Goal: Contribute content: Contribute content

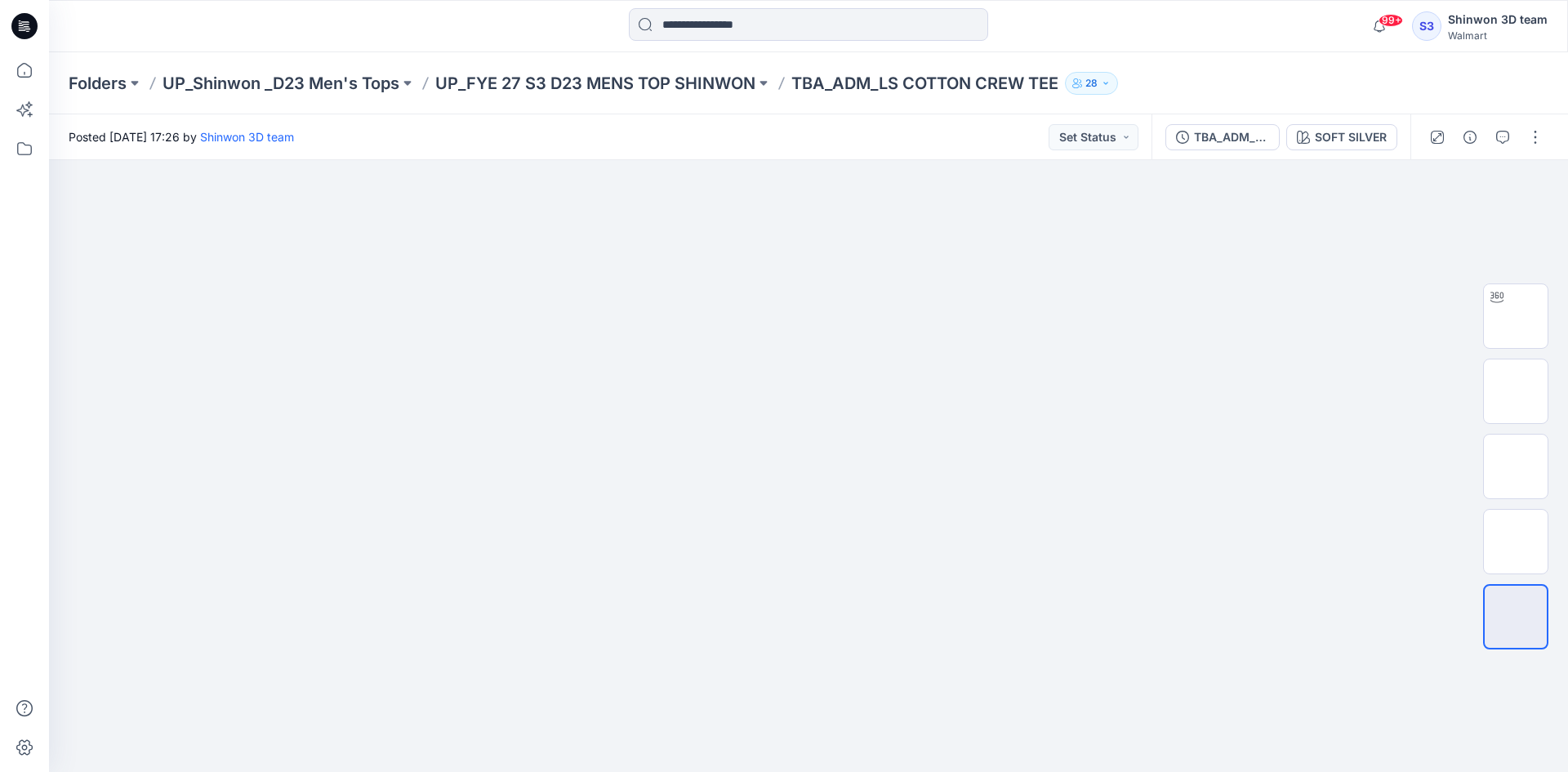
click at [937, 77] on p "TBA_ADM_LS COTTON CREW TEE" at bounding box center [925, 83] width 267 height 23
click at [940, 89] on p "TBA_ADM_LS COTTON CREW TEE" at bounding box center [925, 83] width 267 height 23
click at [970, 74] on p "TBA_ADM_LS COTTON CREW TEE" at bounding box center [925, 83] width 267 height 23
click at [841, 96] on div "Folders UP_Shinwon _D23 Men's Tops UP_FYE 27 S3 D23 MENS TOP SHINWON TBA_ADM_LS…" at bounding box center [809, 83] width 1519 height 62
click at [689, 81] on p "UP_FYE 27 S3 D23 MENS TOP SHINWON" at bounding box center [595, 83] width 320 height 23
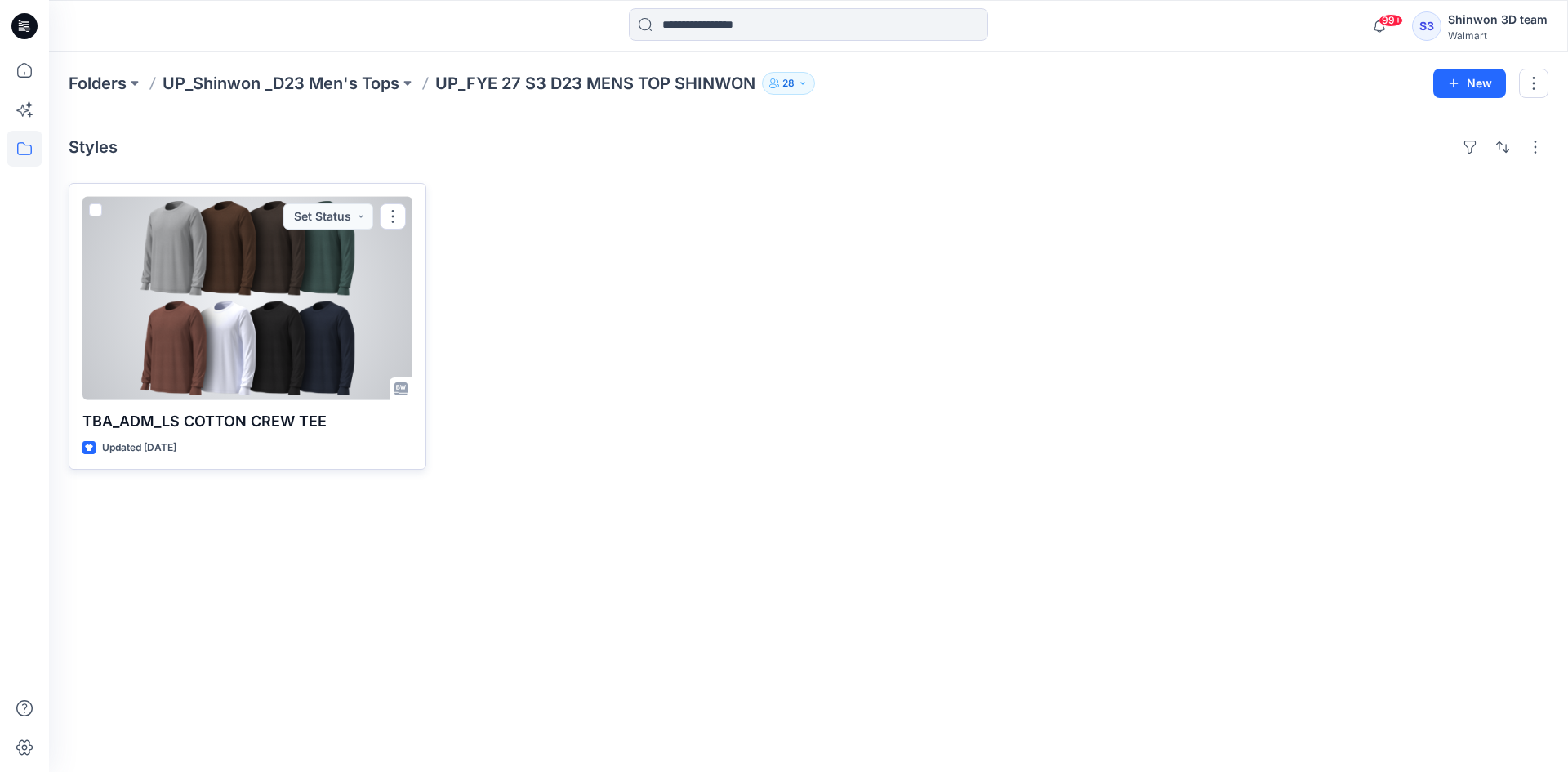
click at [347, 308] on div at bounding box center [247, 298] width 330 height 204
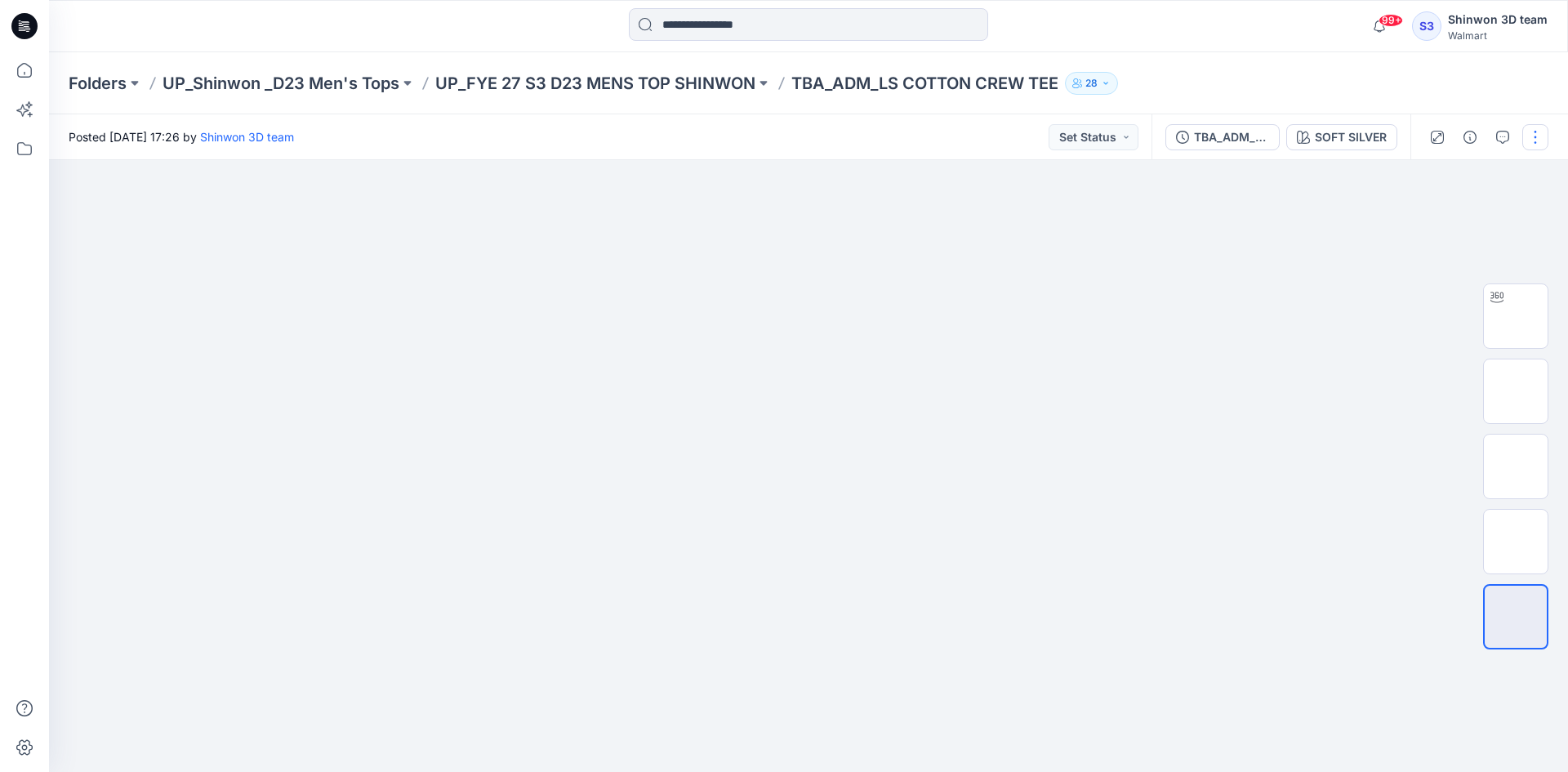
click at [1531, 139] on button "button" at bounding box center [1536, 137] width 26 height 26
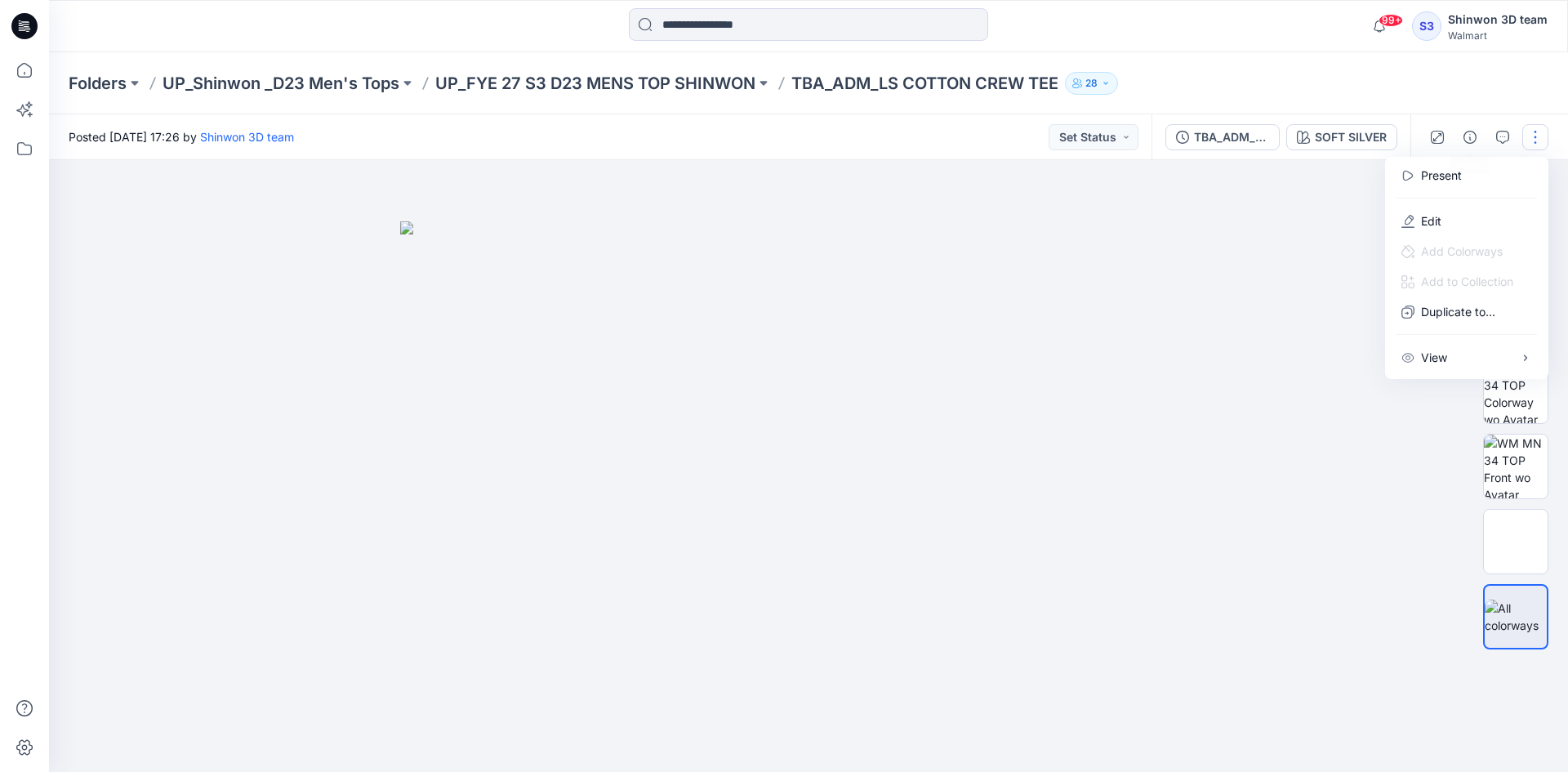
click at [1379, 87] on div "Folders UP_Shinwon _D23 Men's Tops UP_FYE 27 S3 D23 MENS TOP SHINWON TBA_ADM_LS…" at bounding box center [745, 83] width 1353 height 23
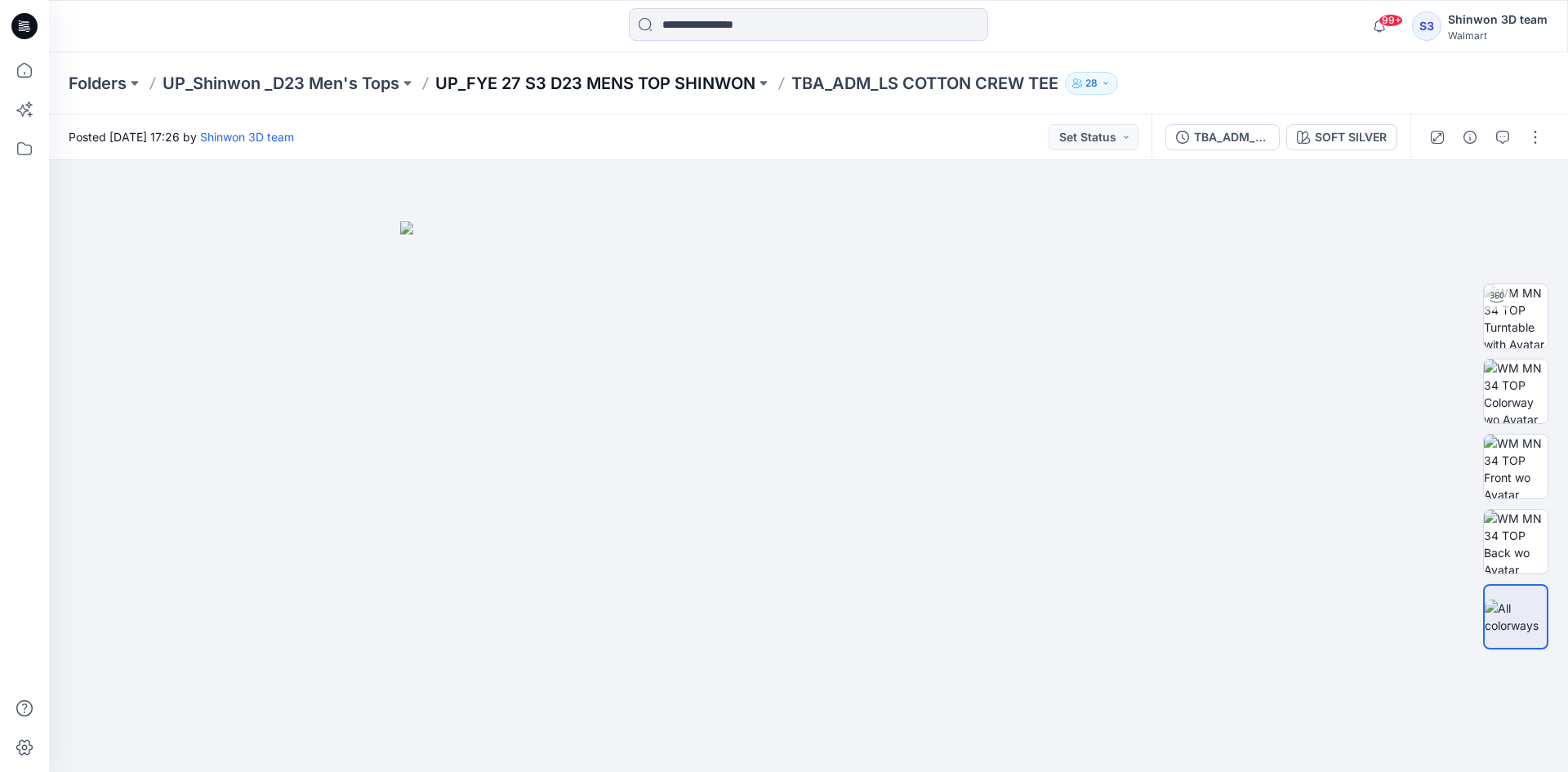
click at [725, 80] on p "UP_FYE 27 S3 D23 MENS TOP SHINWON" at bounding box center [595, 83] width 320 height 23
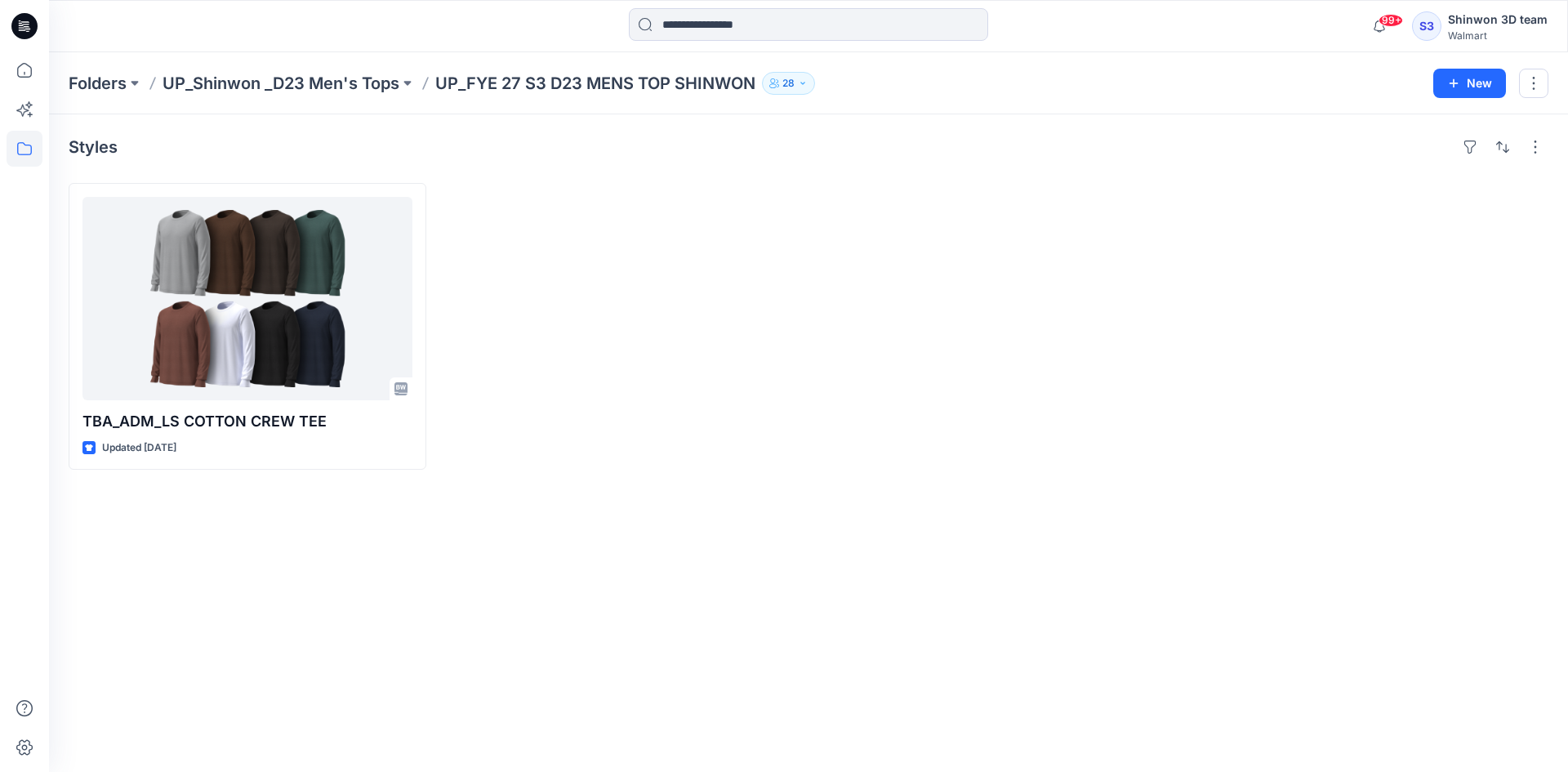
click at [560, 556] on div "Styles TBA_ADM_LS COTTON CREW TEE Updated 22 days ago" at bounding box center [809, 443] width 1519 height 658
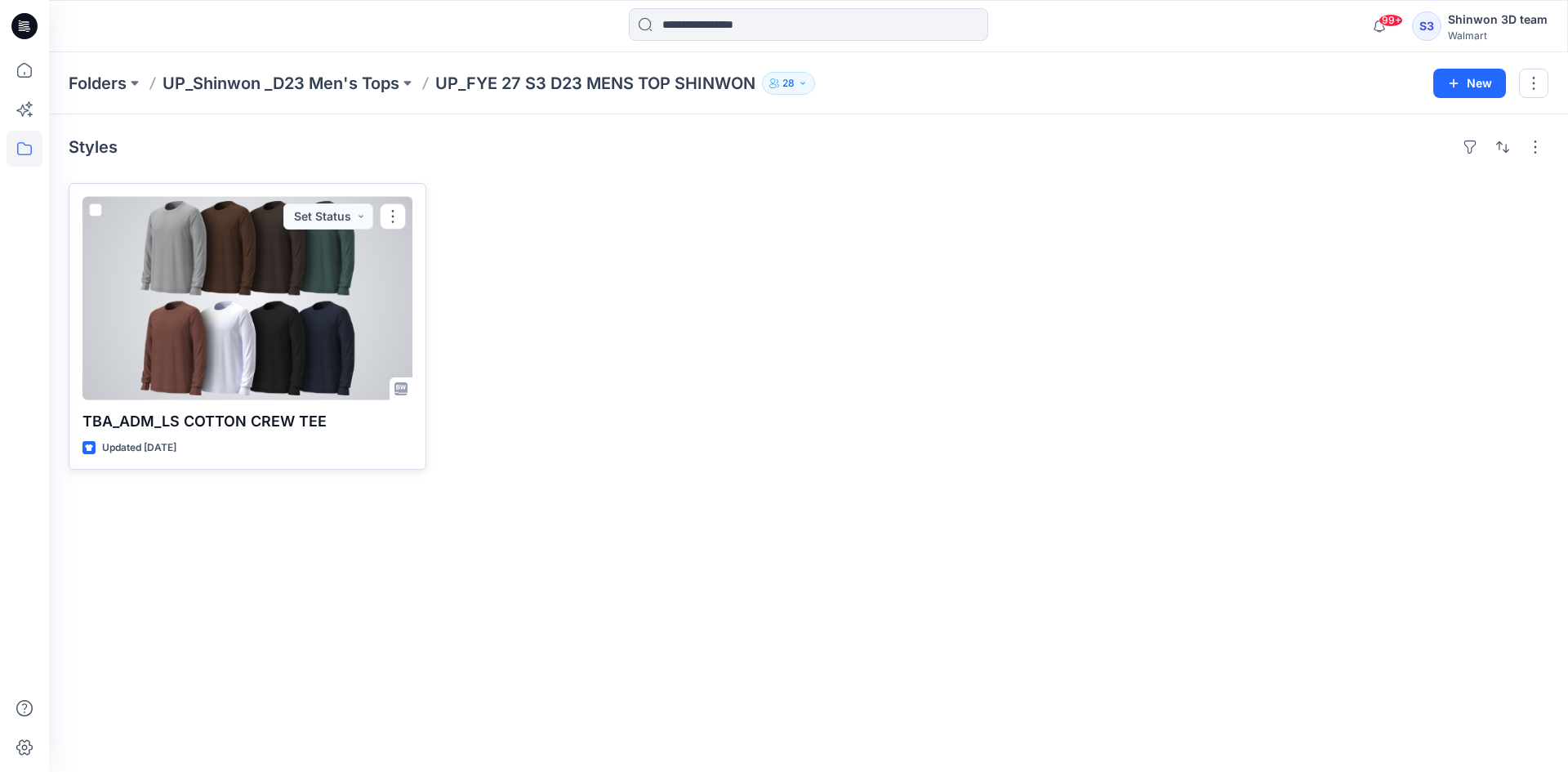
click at [320, 330] on div at bounding box center [247, 298] width 330 height 204
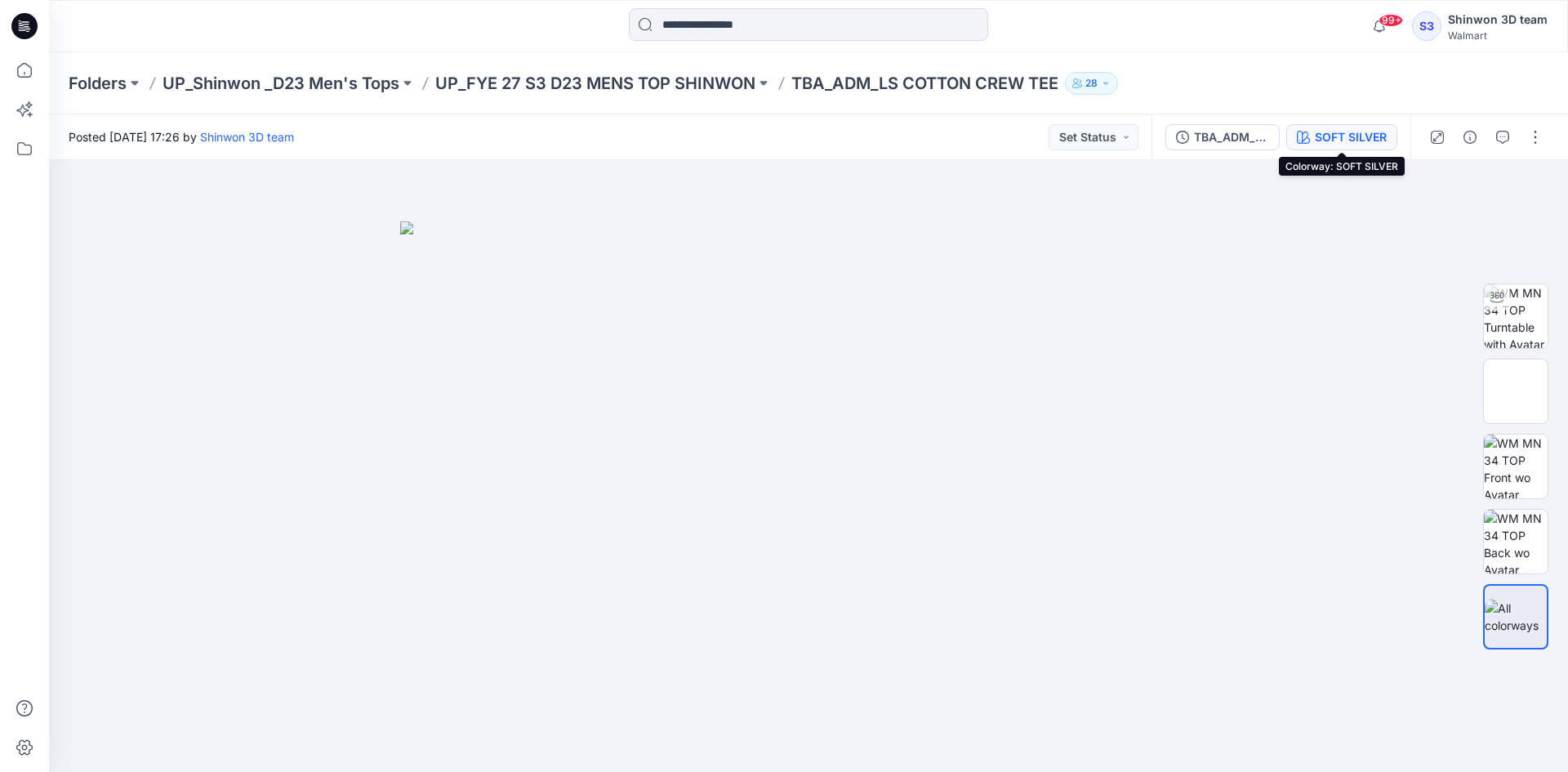
click at [1326, 145] on div "SOFT SILVER" at bounding box center [1351, 137] width 72 height 18
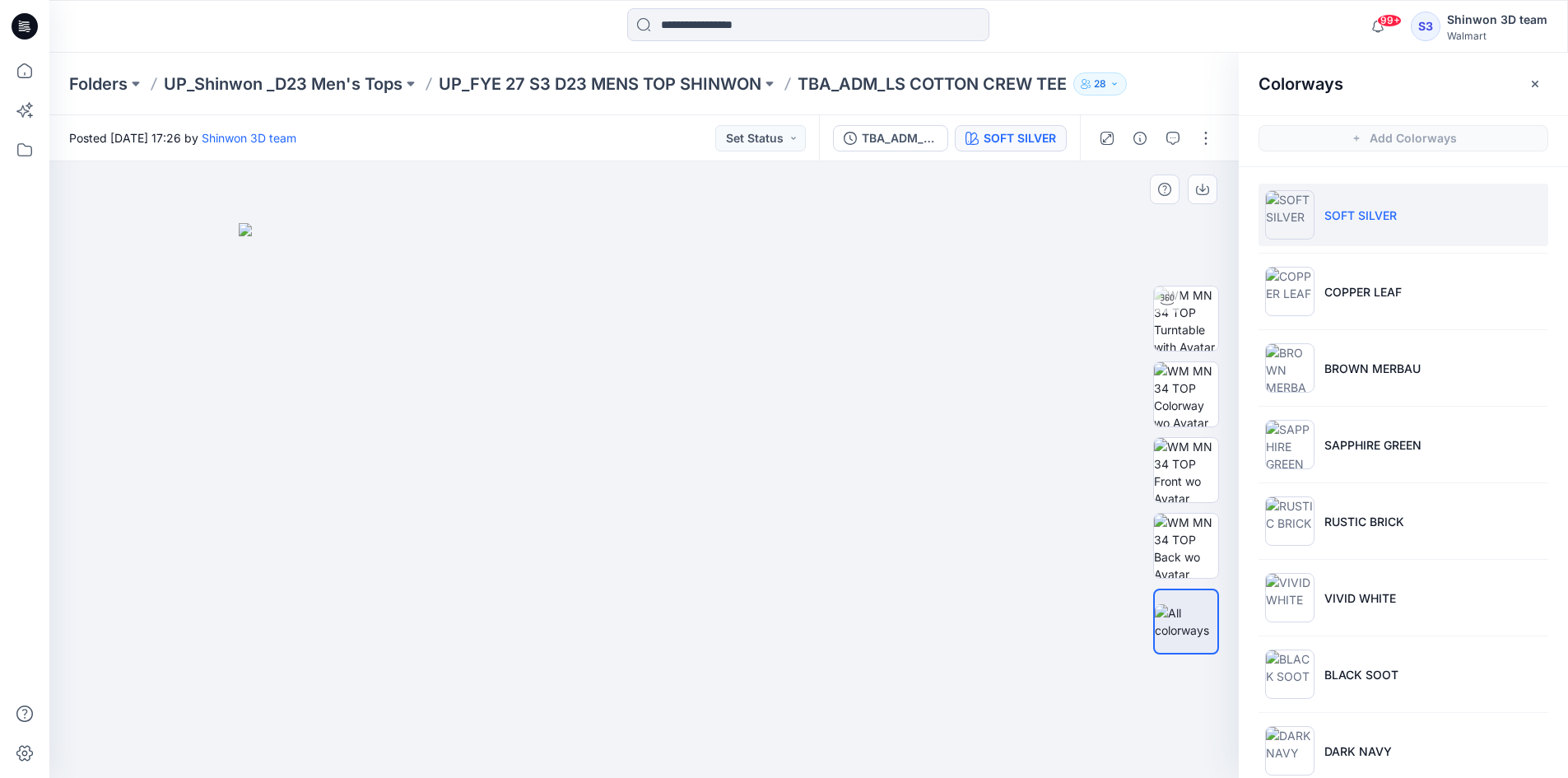
click at [1057, 233] on img at bounding box center [650, 501] width 823 height 556
click at [1530, 82] on icon "button" at bounding box center [1535, 83] width 13 height 13
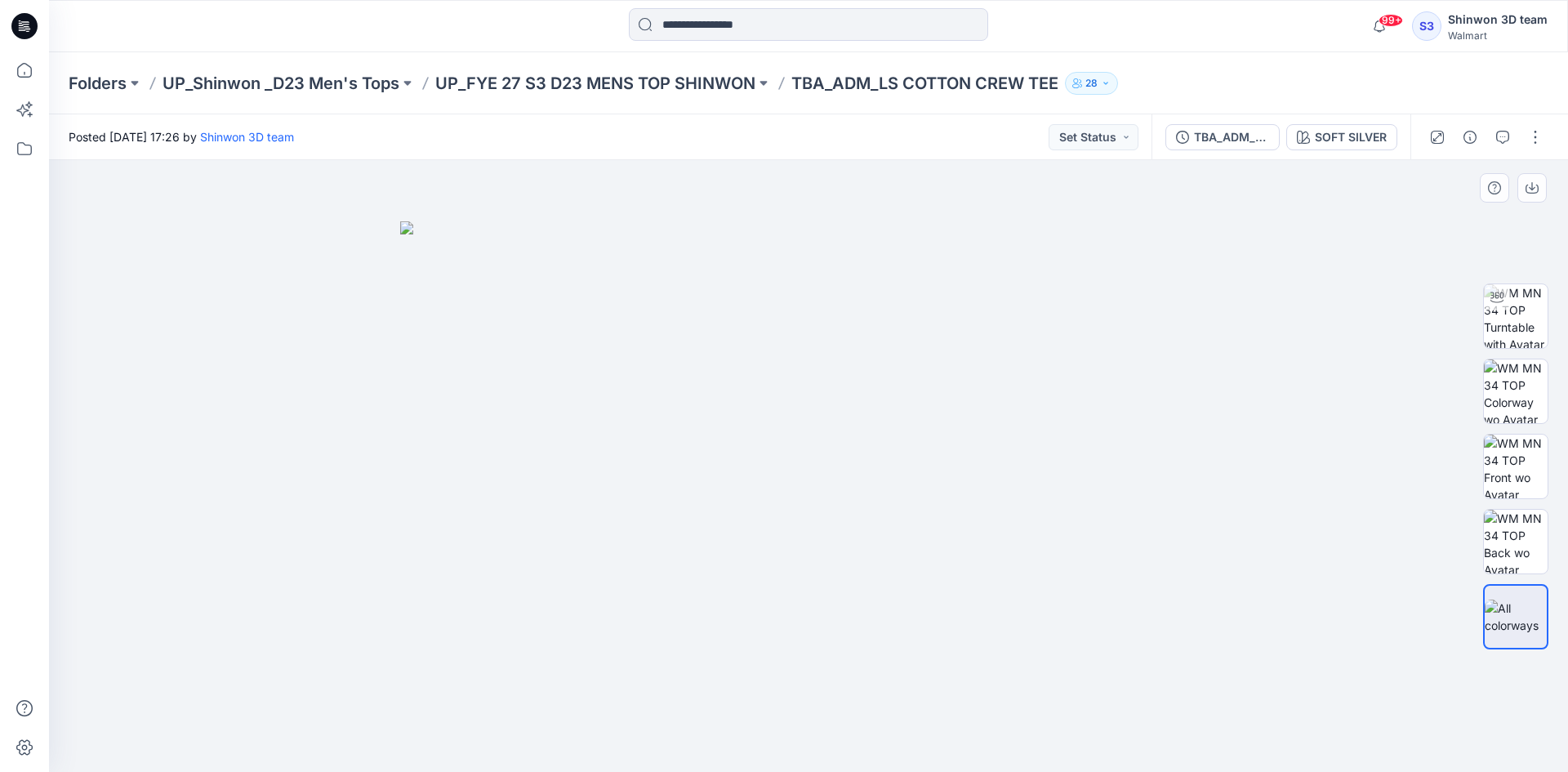
drag, startPoint x: 1364, startPoint y: 600, endPoint x: 1364, endPoint y: 768, distance: 168.0
click at [1364, 600] on div at bounding box center [809, 466] width 1519 height 612
click at [1385, 491] on div at bounding box center [809, 466] width 1519 height 612
click at [937, 86] on p "TBA_ADM_LS COTTON CREW TEE" at bounding box center [925, 83] width 267 height 23
click at [968, 91] on p "TBA_ADM_LS COTTON CREW TEE" at bounding box center [925, 83] width 267 height 23
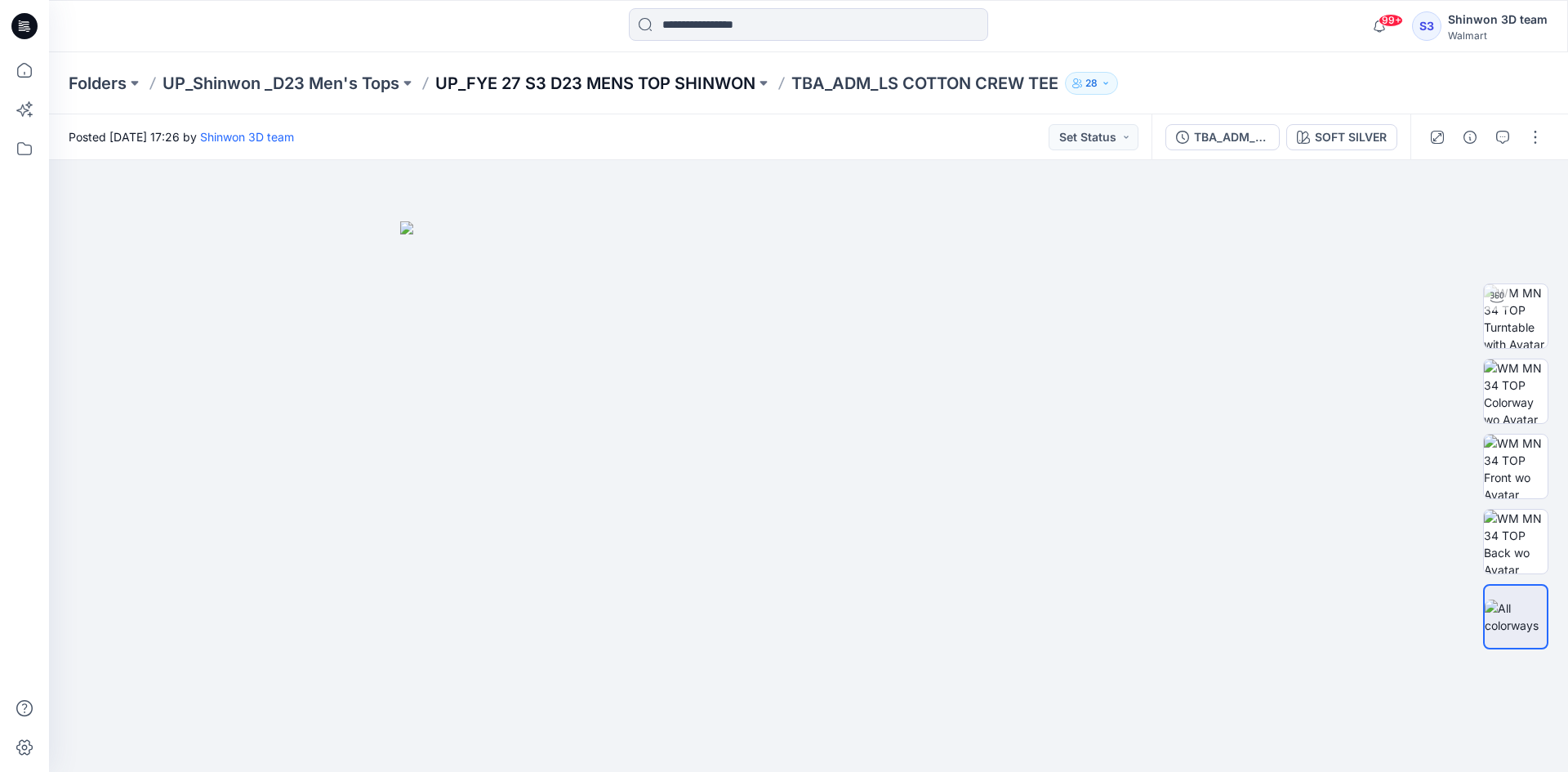
click at [685, 75] on p "UP_FYE 27 S3 D23 MENS TOP SHINWON" at bounding box center [595, 83] width 320 height 23
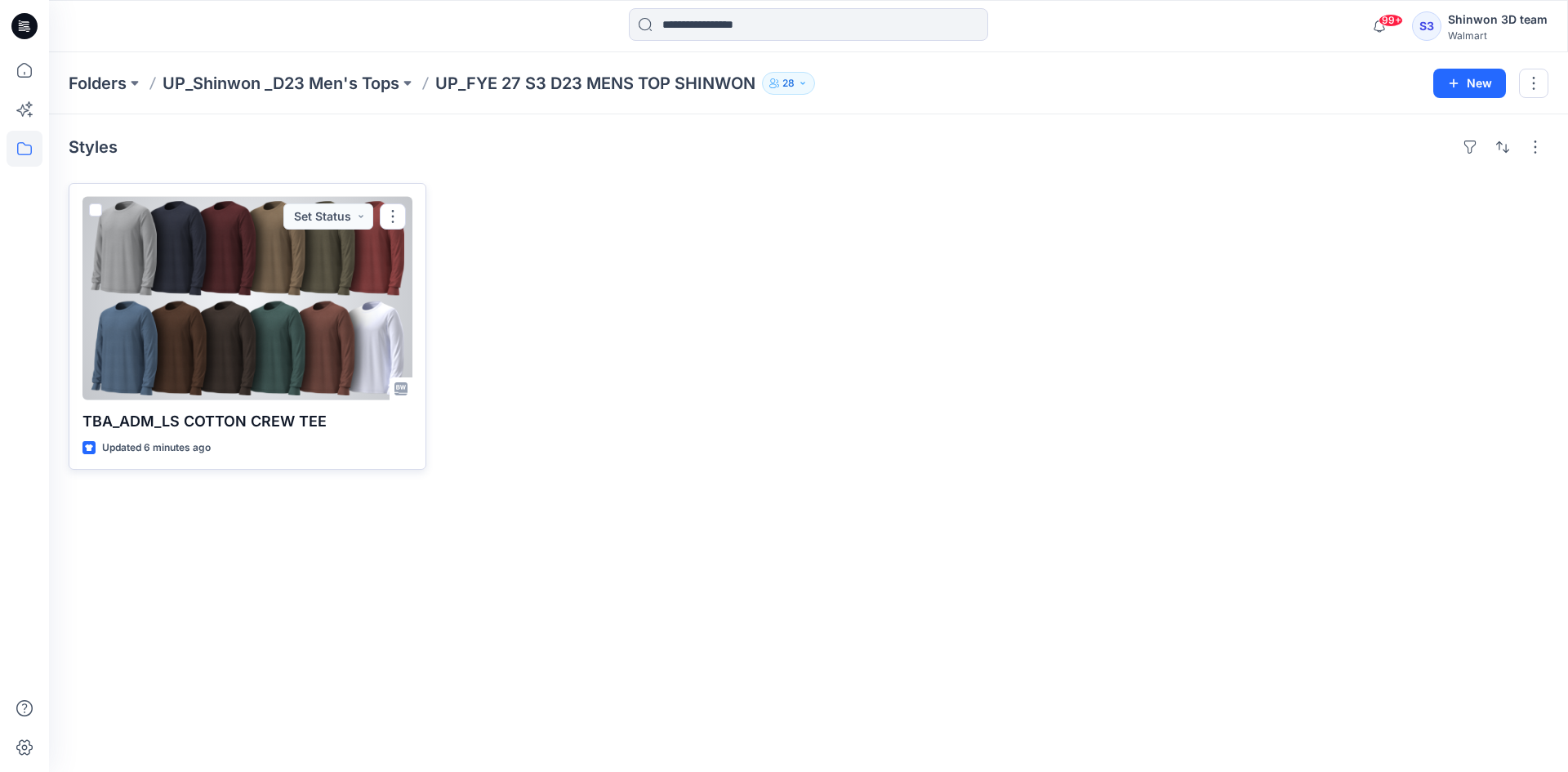
click at [221, 282] on div at bounding box center [247, 298] width 330 height 204
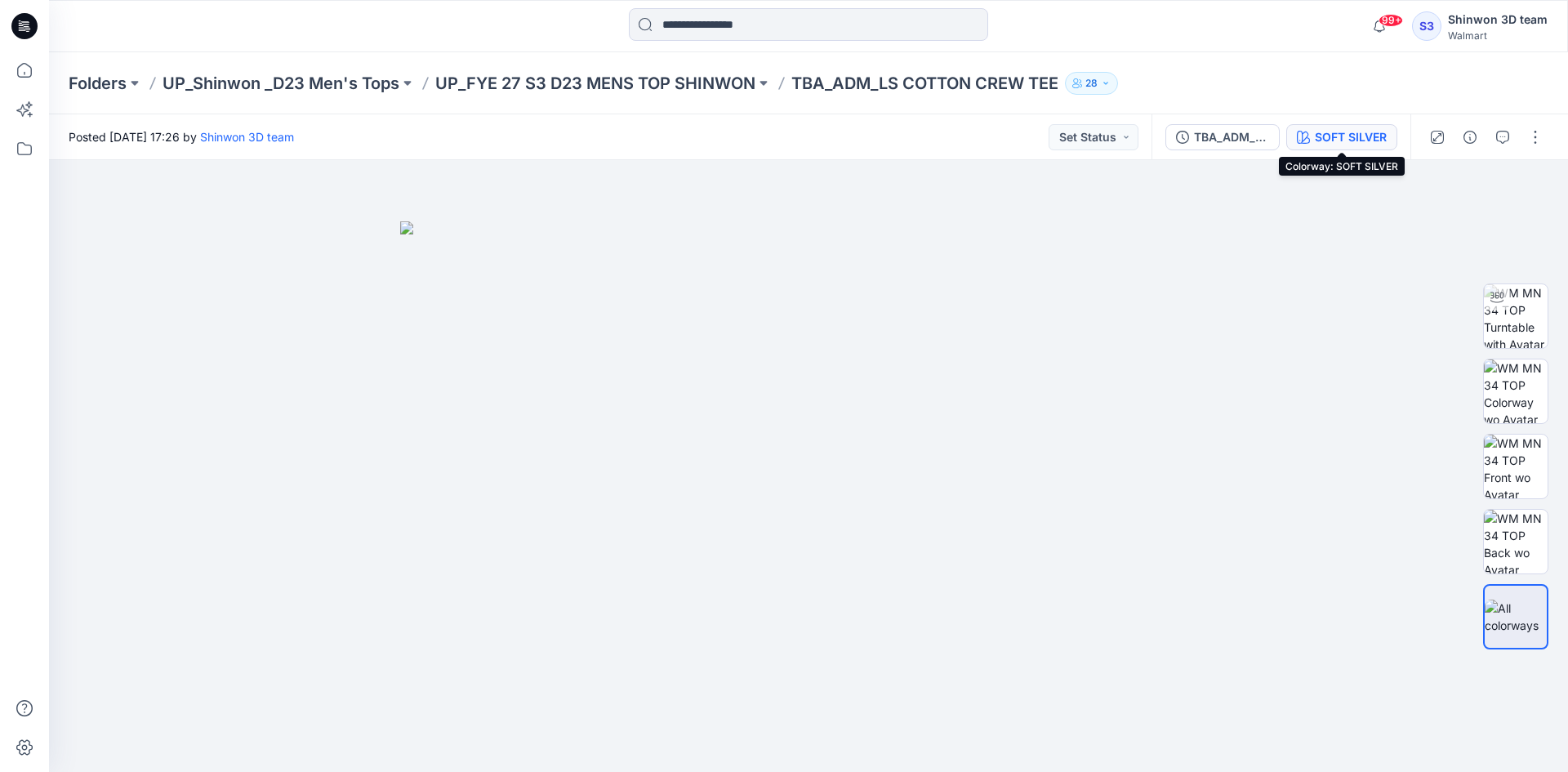
click at [1372, 139] on div "SOFT SILVER" at bounding box center [1351, 137] width 72 height 18
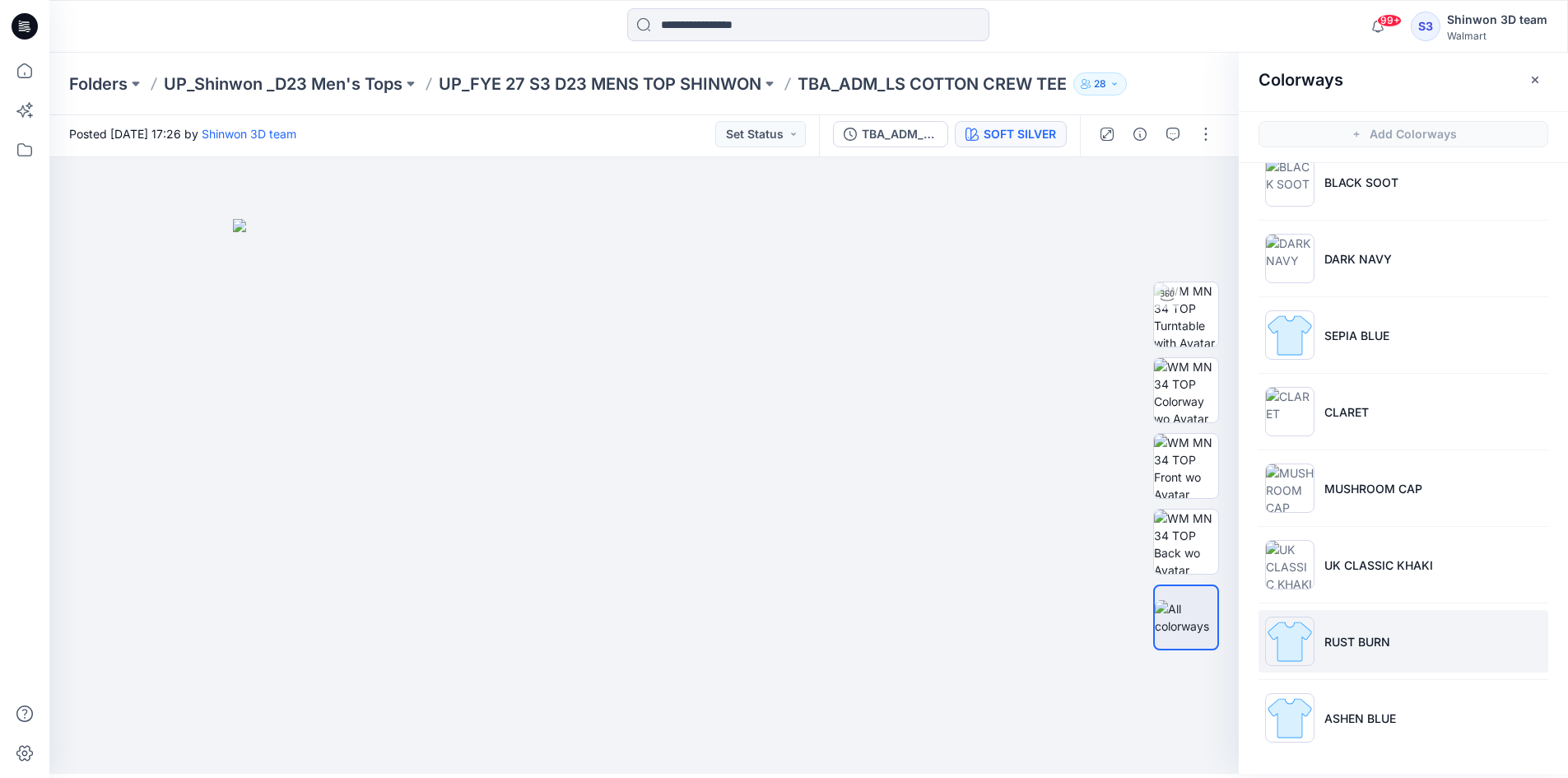
scroll to position [5, 0]
click at [1030, 547] on img at bounding box center [644, 495] width 823 height 556
click at [1529, 76] on icon "button" at bounding box center [1535, 78] width 13 height 13
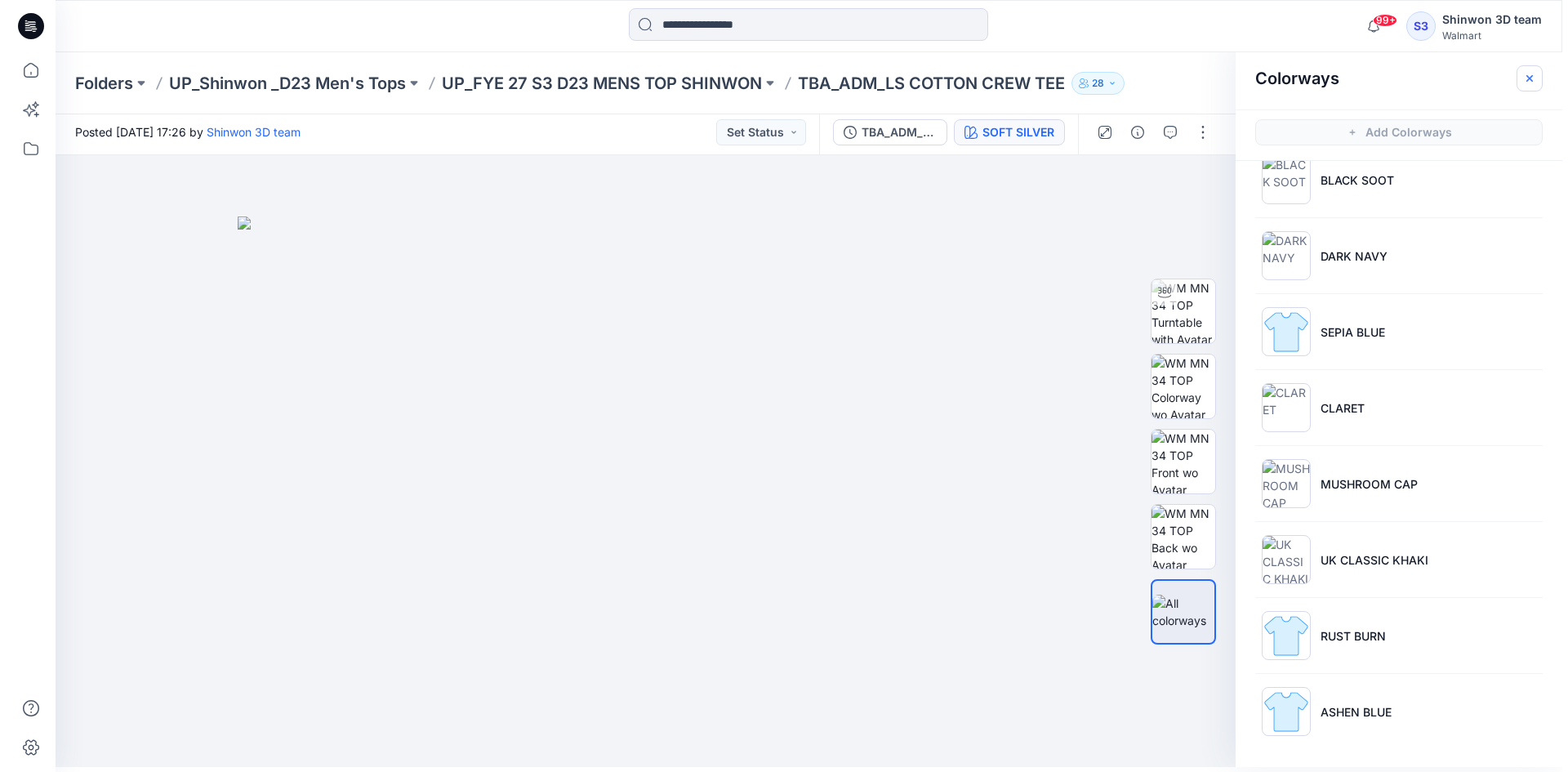
scroll to position [0, 0]
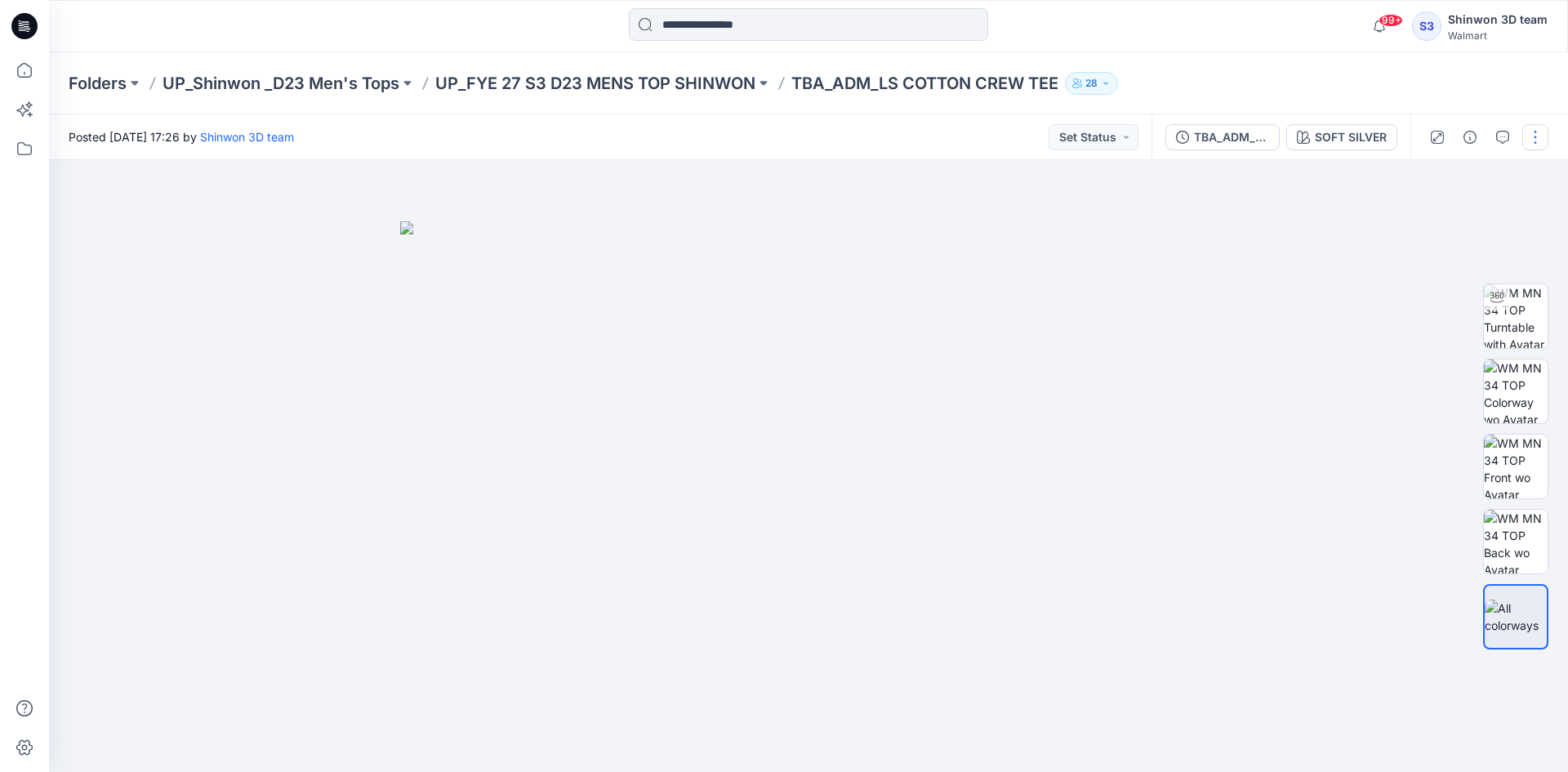
click at [1525, 141] on button "button" at bounding box center [1536, 137] width 26 height 26
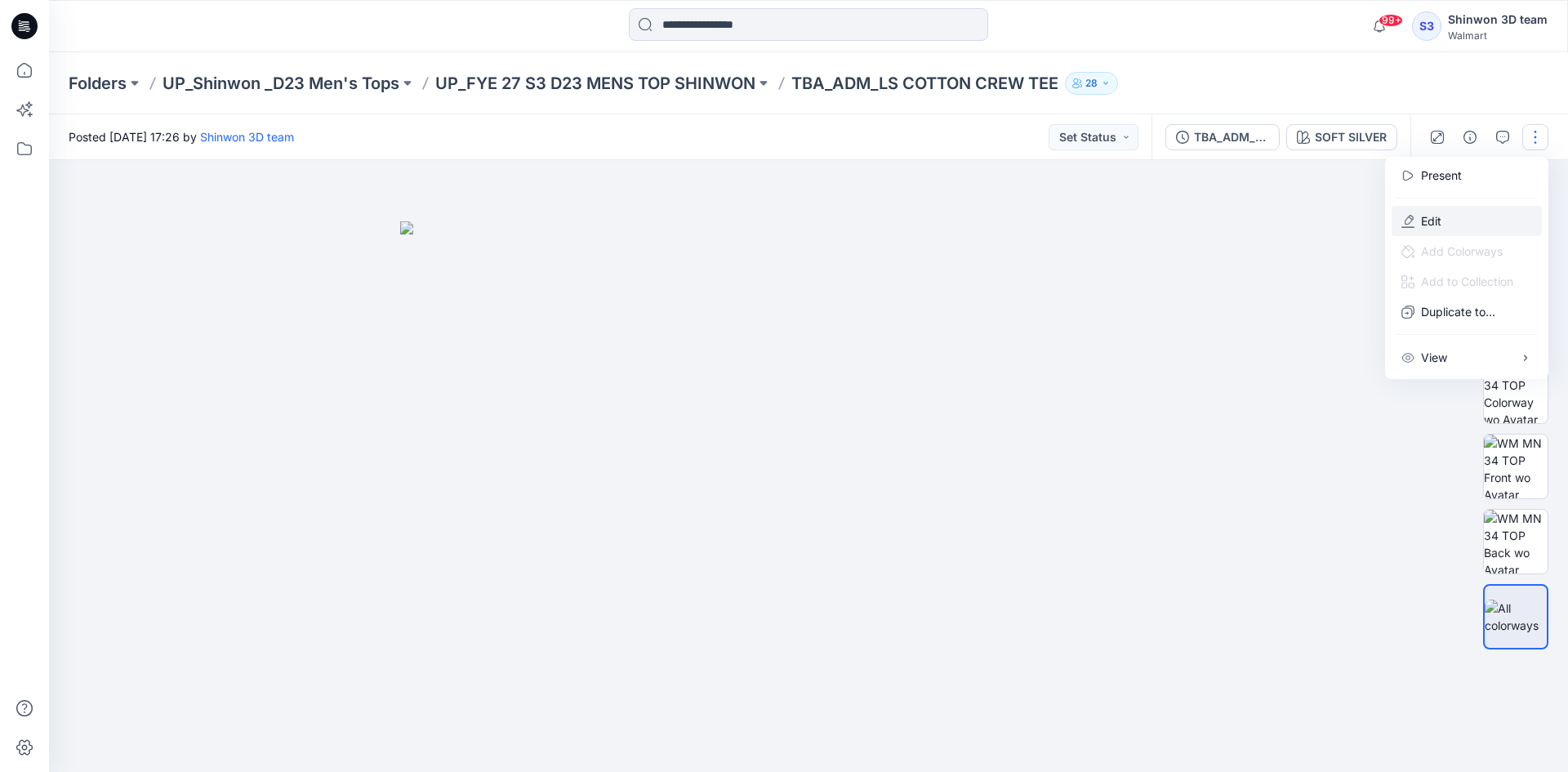
click at [1438, 210] on button "Edit" at bounding box center [1467, 221] width 150 height 30
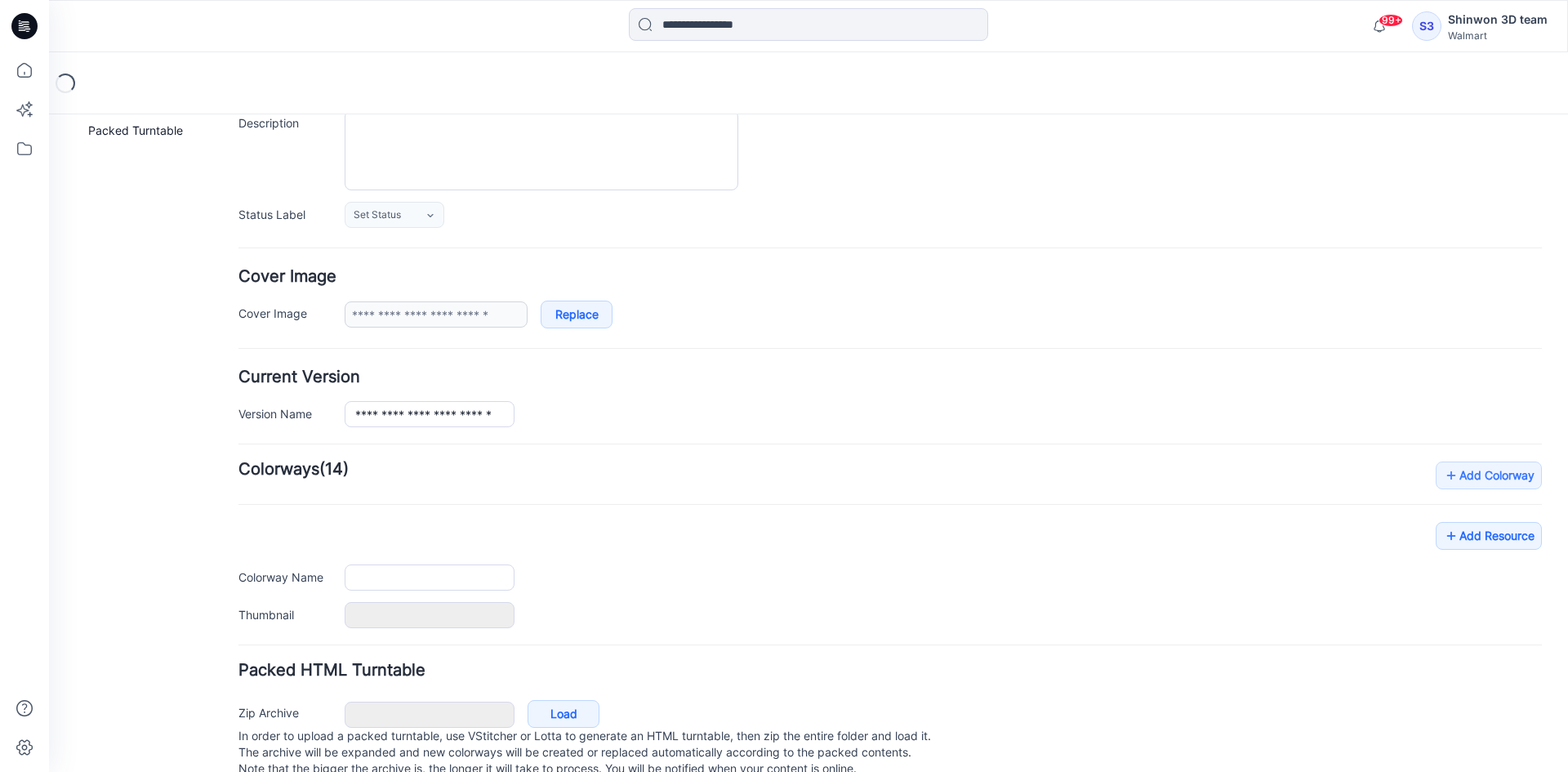
type input "**********"
type textarea "**********"
type input "**********"
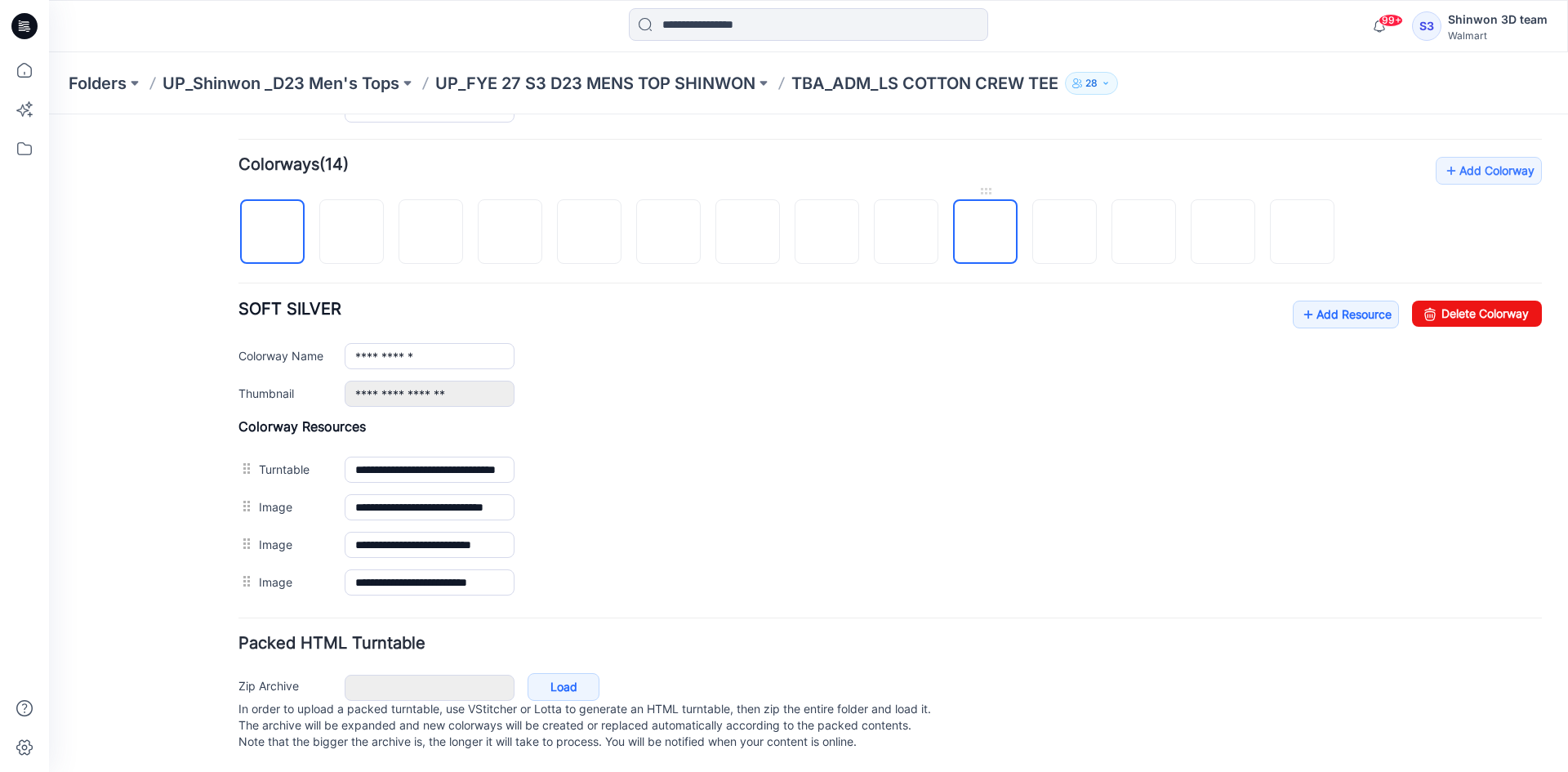
scroll to position [321, 0]
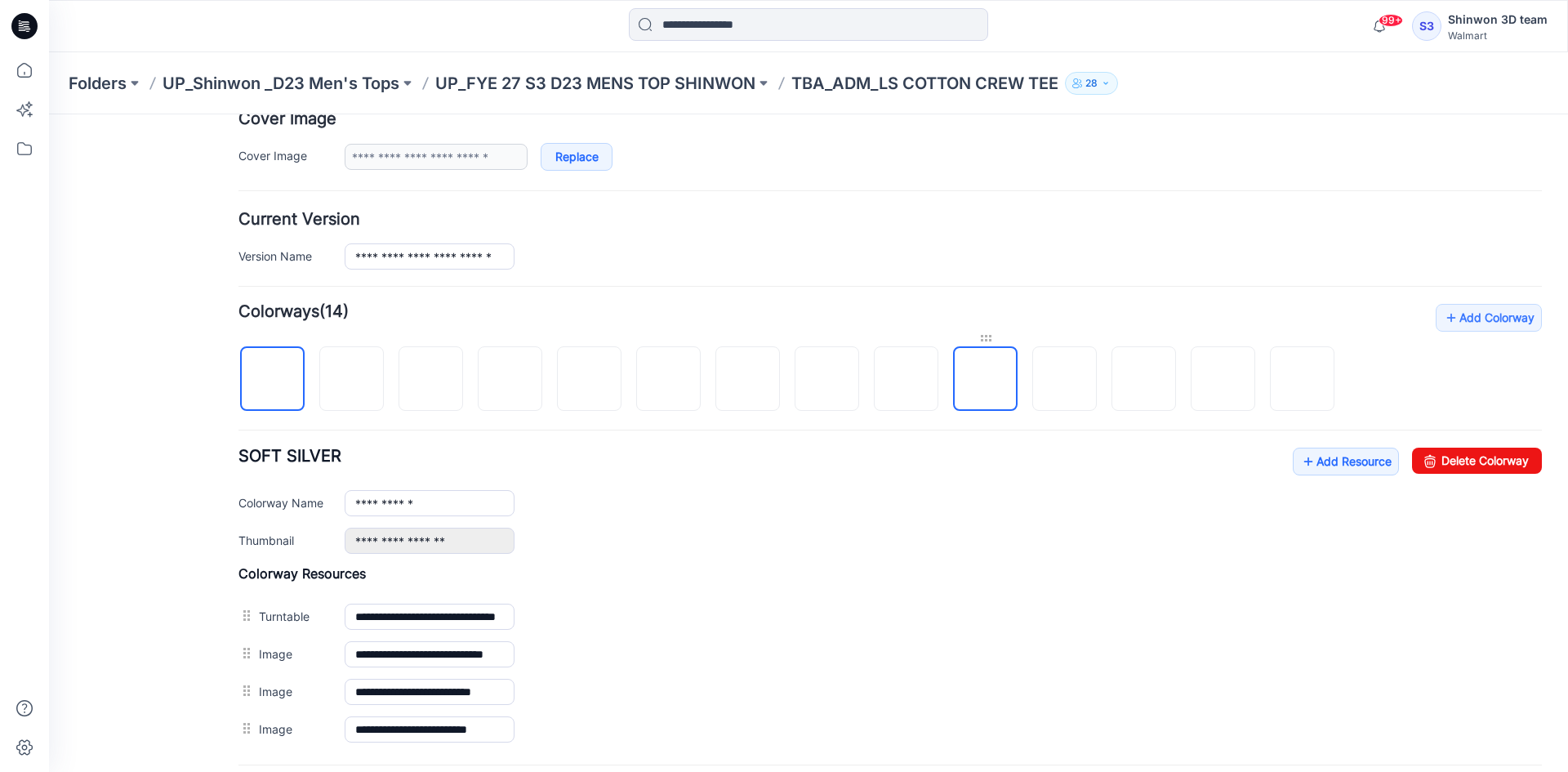
click at [985, 346] on div at bounding box center [985, 337] width 65 height 16
click at [986, 380] on img at bounding box center [986, 380] width 0 height 0
click at [907, 380] on img at bounding box center [907, 380] width 0 height 0
click at [986, 380] on img at bounding box center [986, 380] width 0 height 0
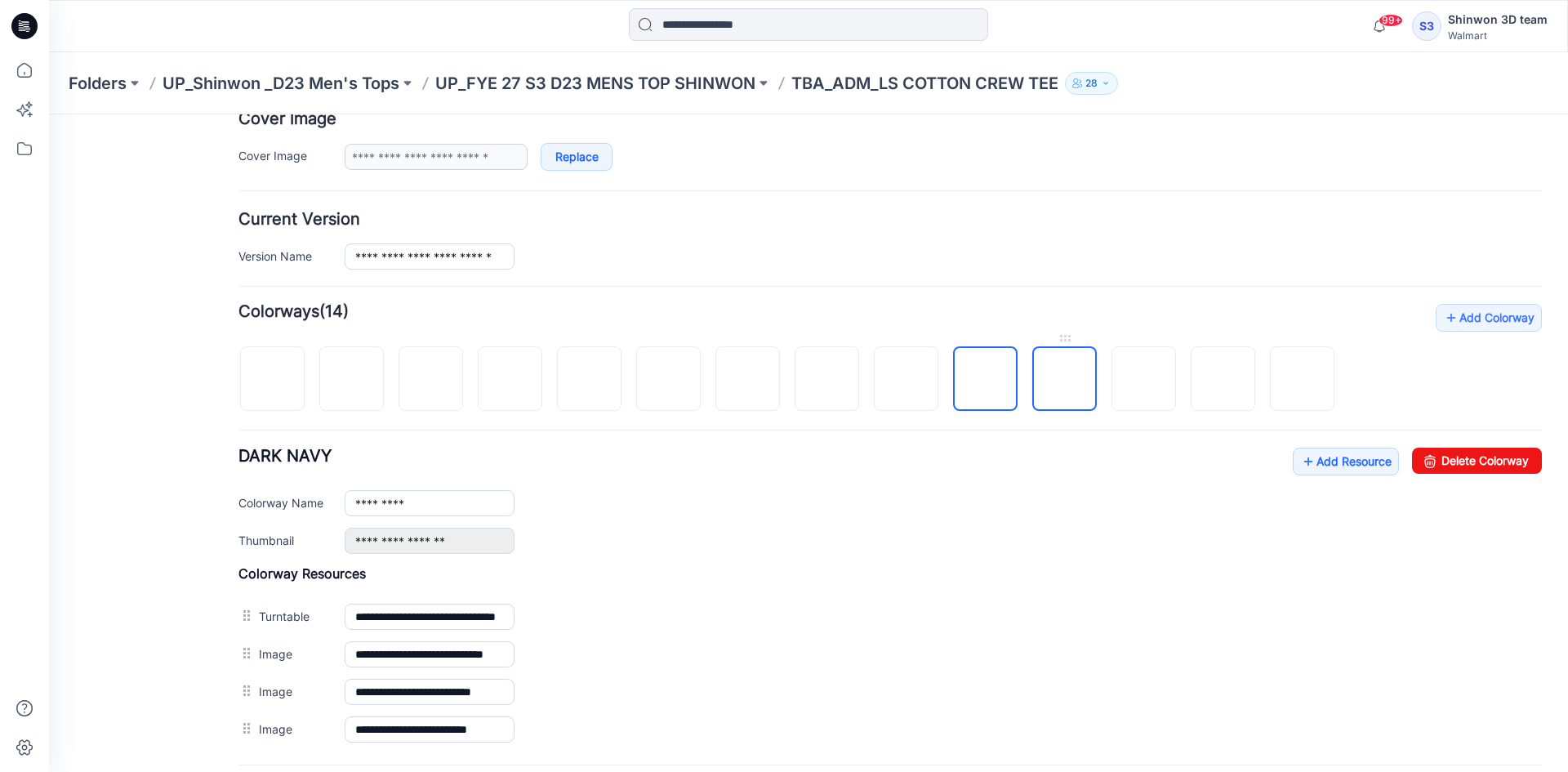
click at [1065, 380] on img at bounding box center [1065, 380] width 0 height 0
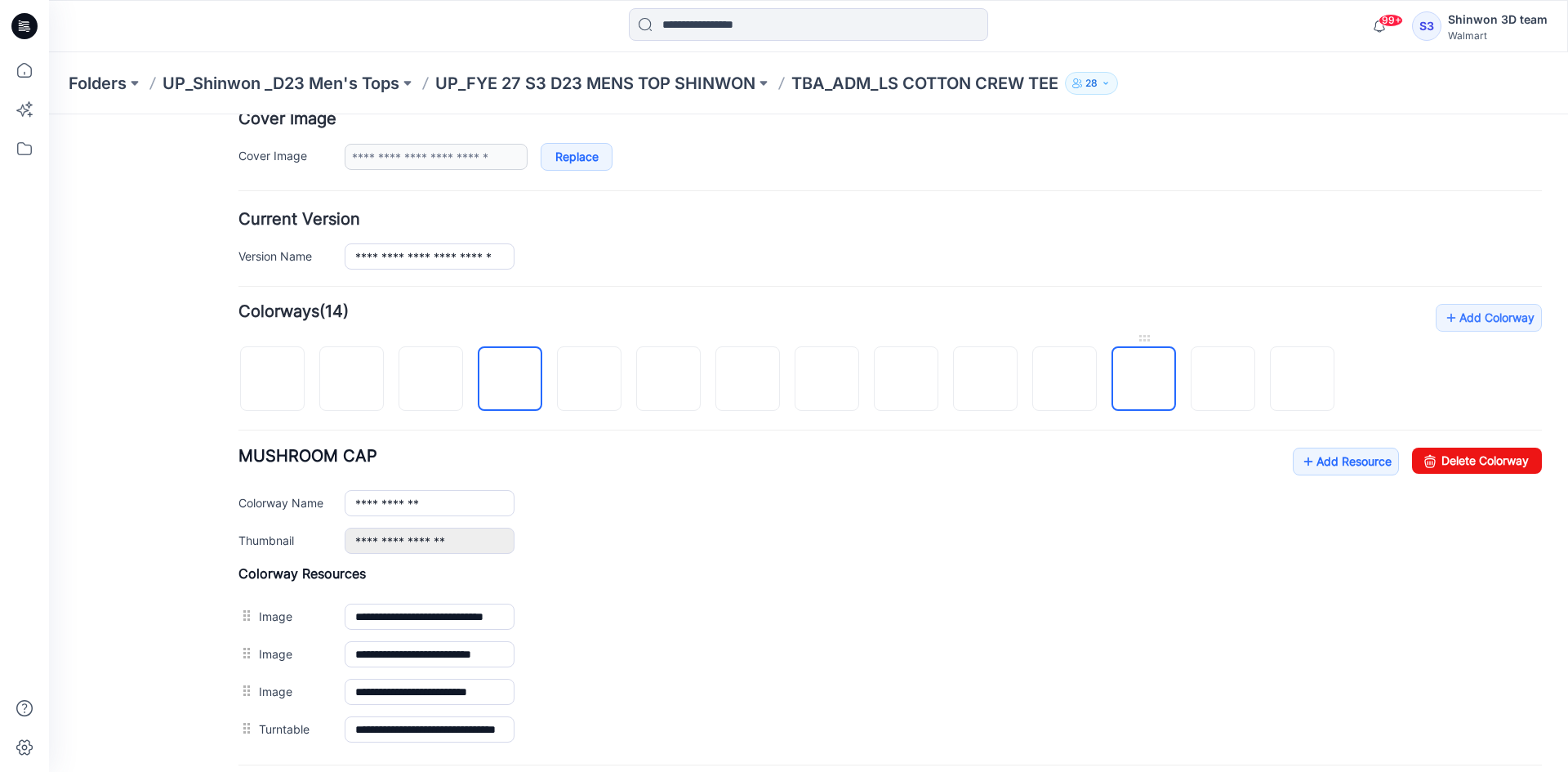
click at [1145, 380] on img at bounding box center [1145, 380] width 0 height 0
click at [1065, 380] on img at bounding box center [1065, 380] width 0 height 0
click at [1145, 380] on img at bounding box center [1145, 380] width 0 height 0
click at [510, 380] on img at bounding box center [510, 380] width 0 height 0
click at [589, 380] on img at bounding box center [589, 380] width 0 height 0
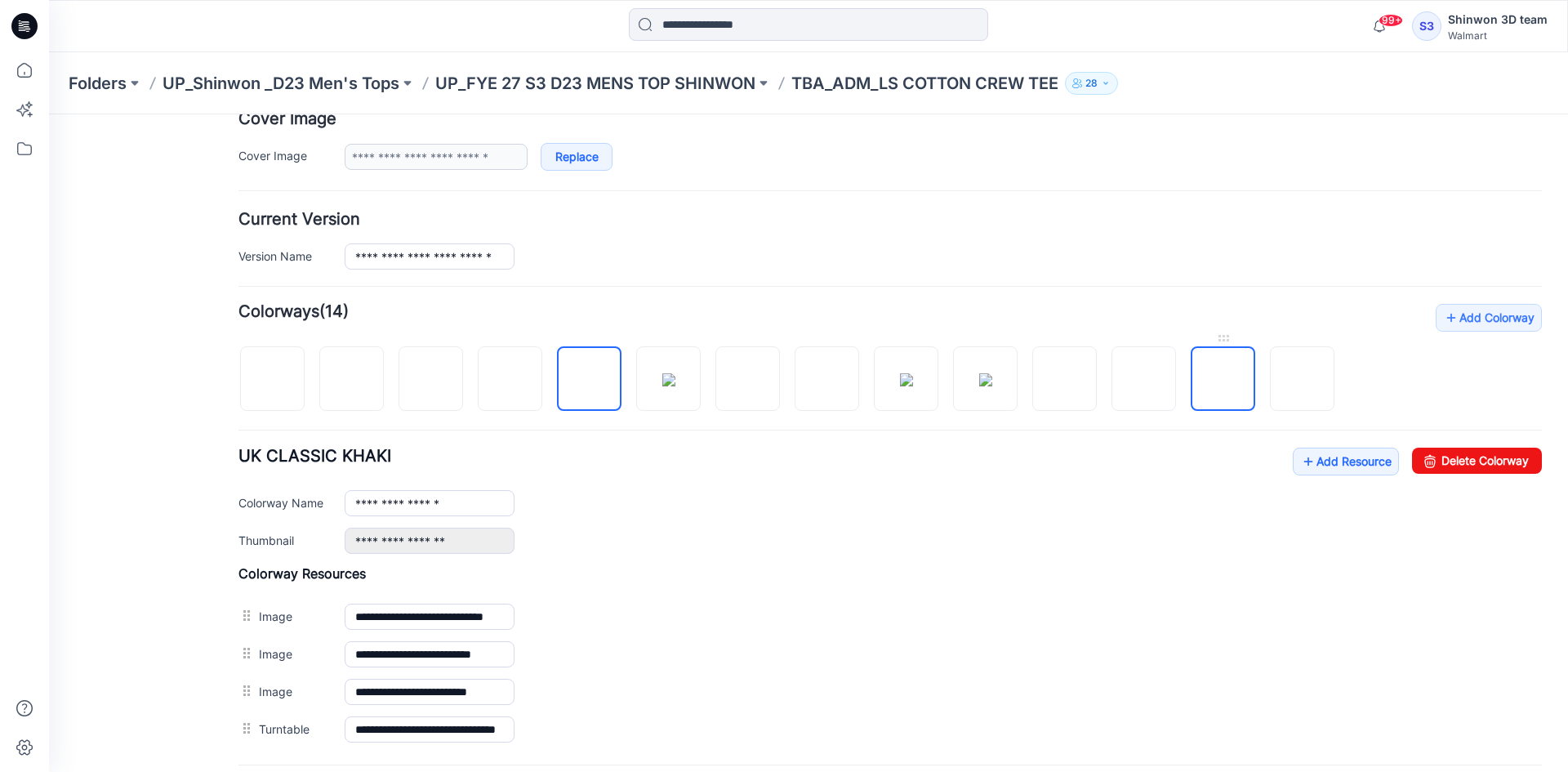
click at [1224, 380] on img at bounding box center [1224, 380] width 0 height 0
click at [589, 380] on img at bounding box center [589, 380] width 0 height 0
click at [669, 380] on img at bounding box center [669, 380] width 0 height 0
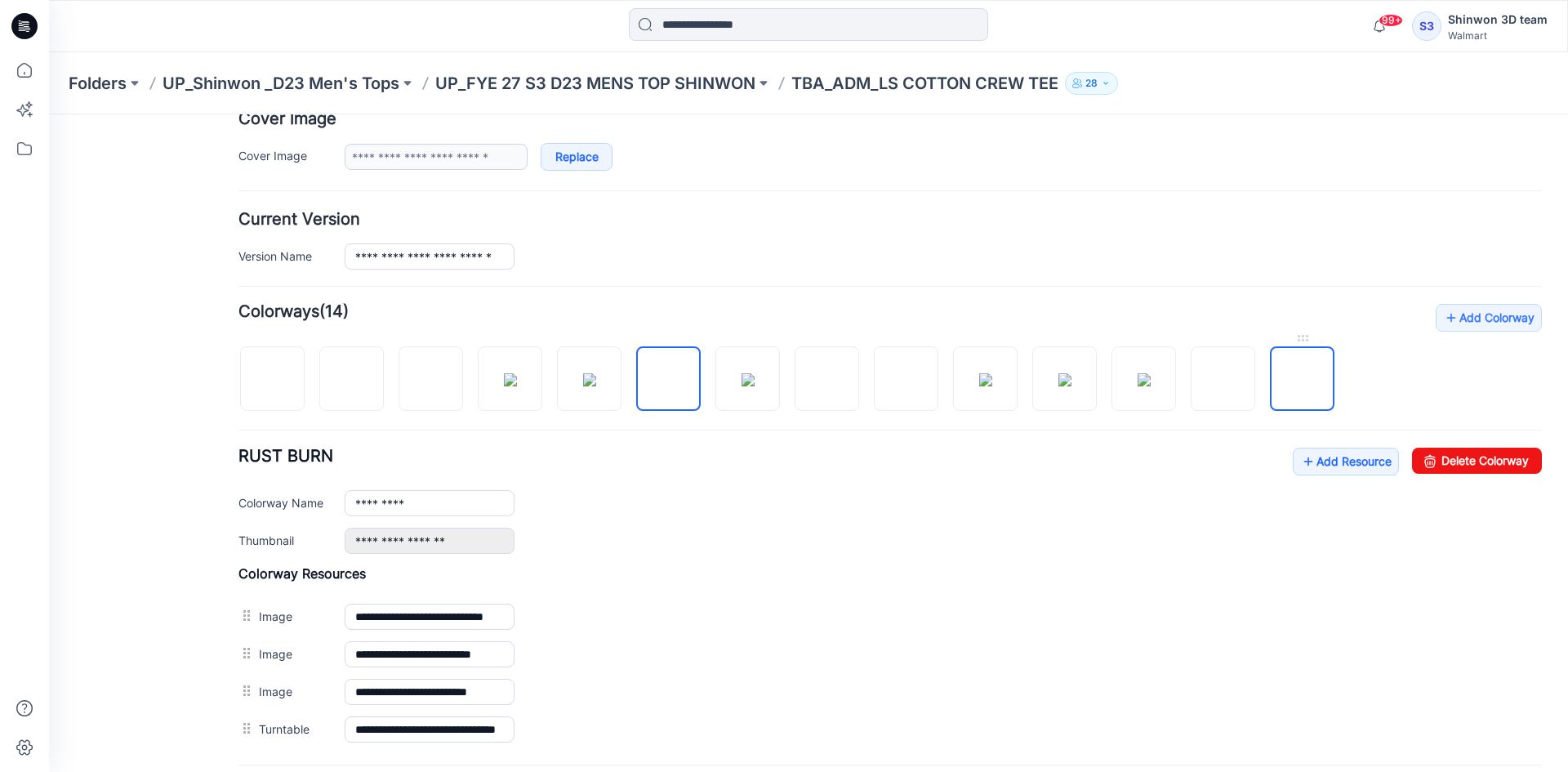
click at [1303, 380] on img at bounding box center [1303, 380] width 0 height 0
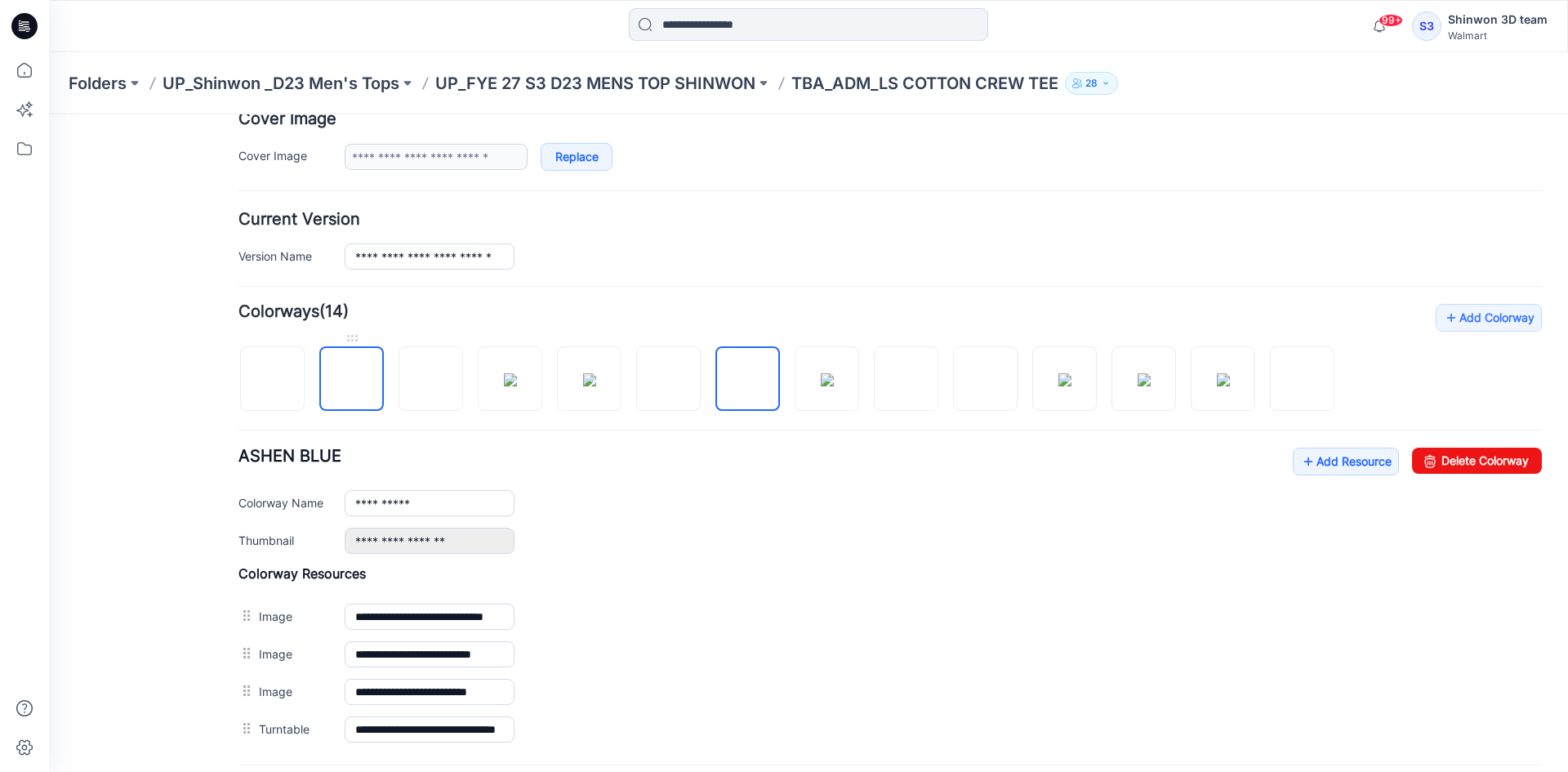
click at [359, 373] on img at bounding box center [352, 379] width 13 height 13
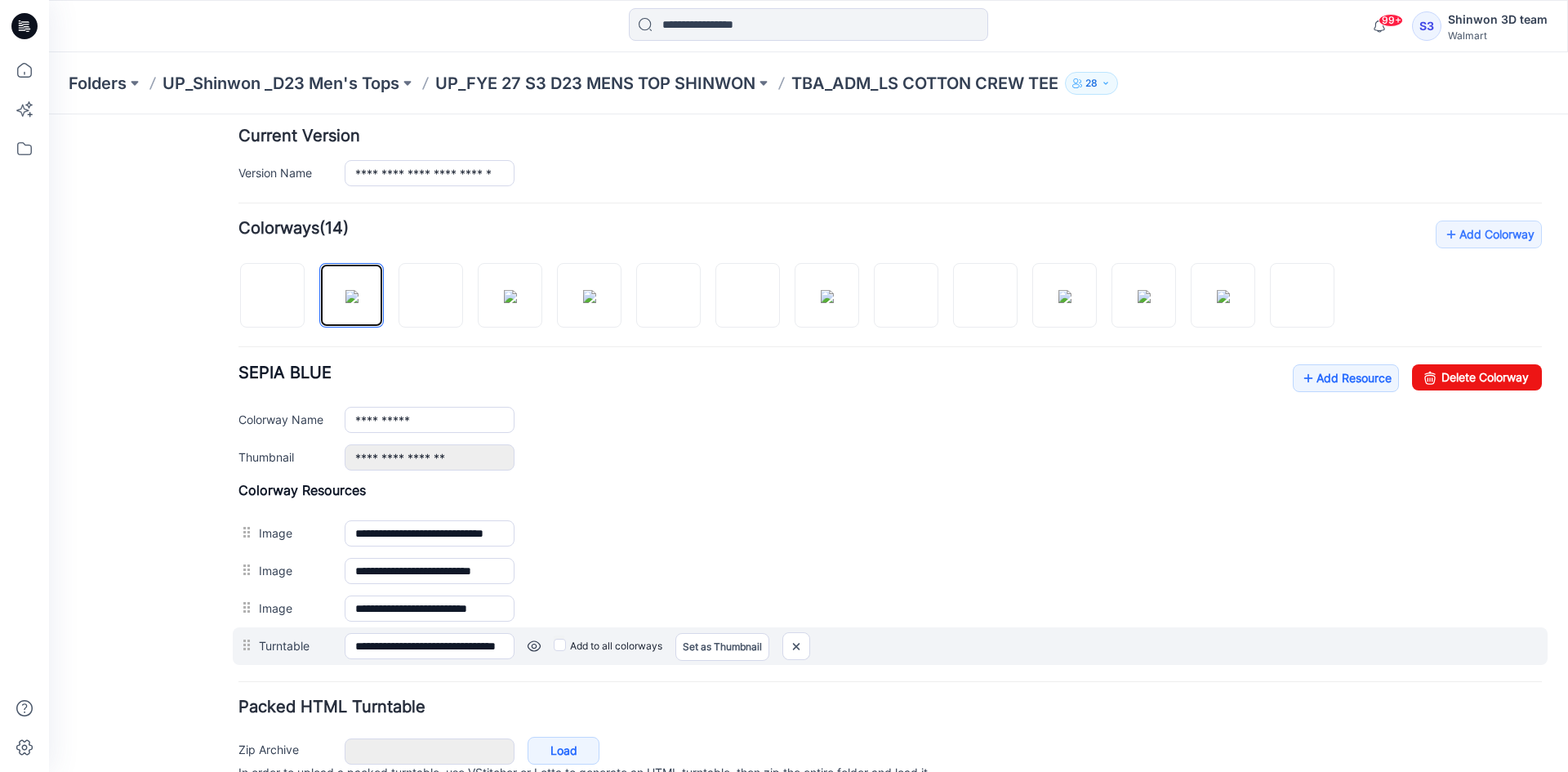
scroll to position [485, 0]
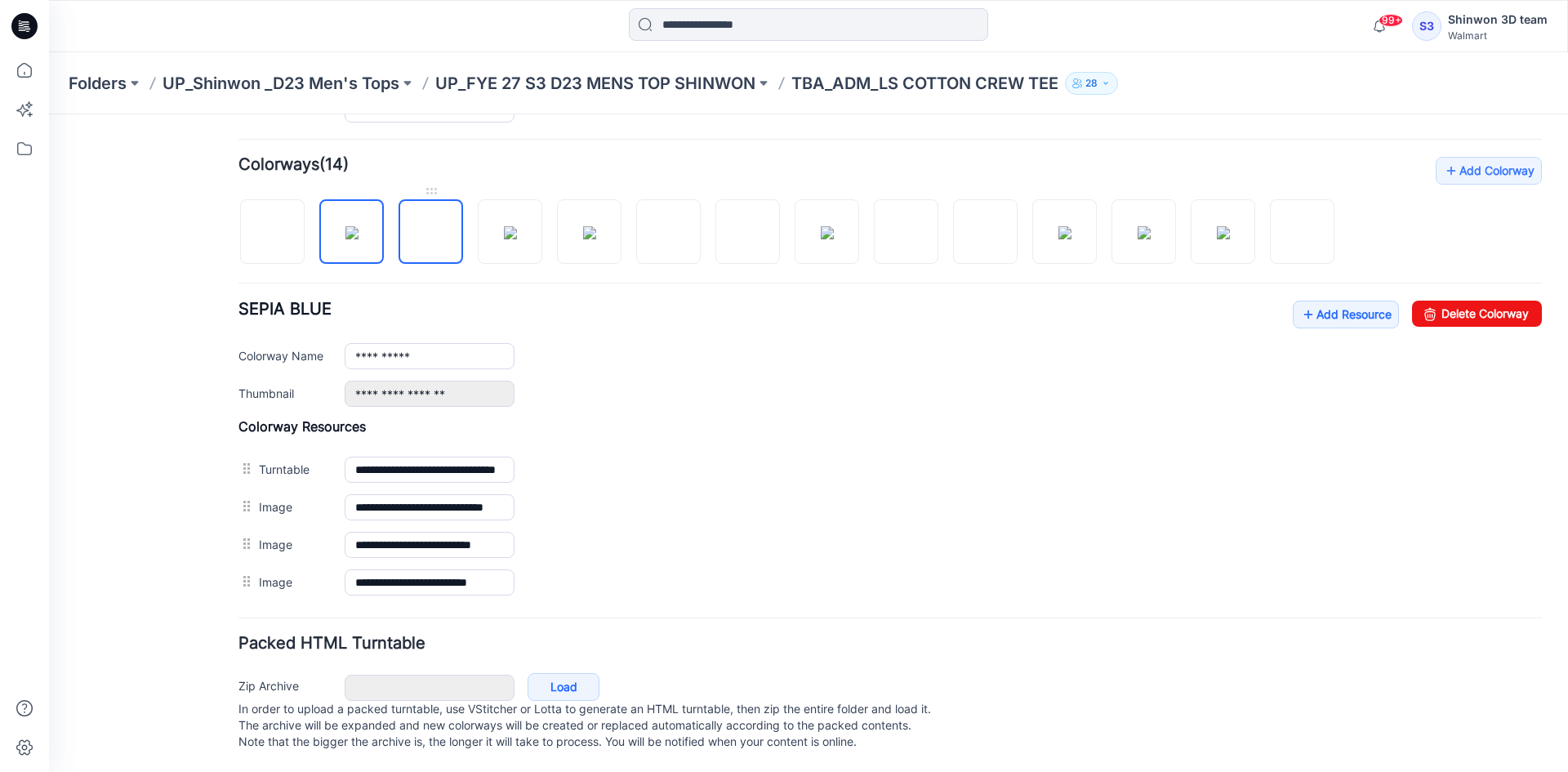
click at [431, 233] on img at bounding box center [431, 233] width 0 height 0
click at [513, 227] on img at bounding box center [510, 233] width 13 height 13
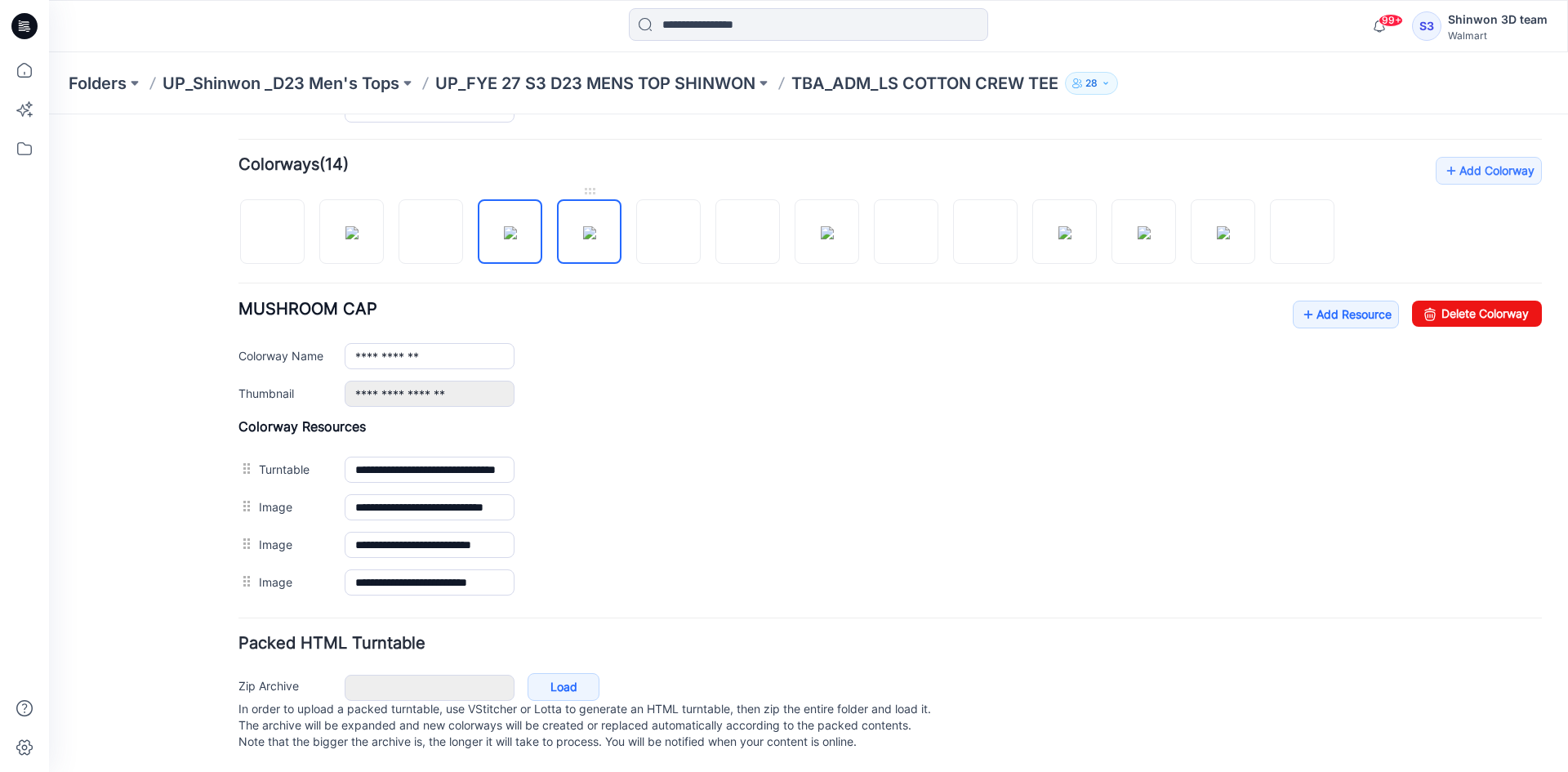
click at [592, 227] on img at bounding box center [589, 233] width 13 height 13
click at [596, 239] on img at bounding box center [589, 233] width 13 height 13
click at [669, 233] on img at bounding box center [669, 233] width 0 height 0
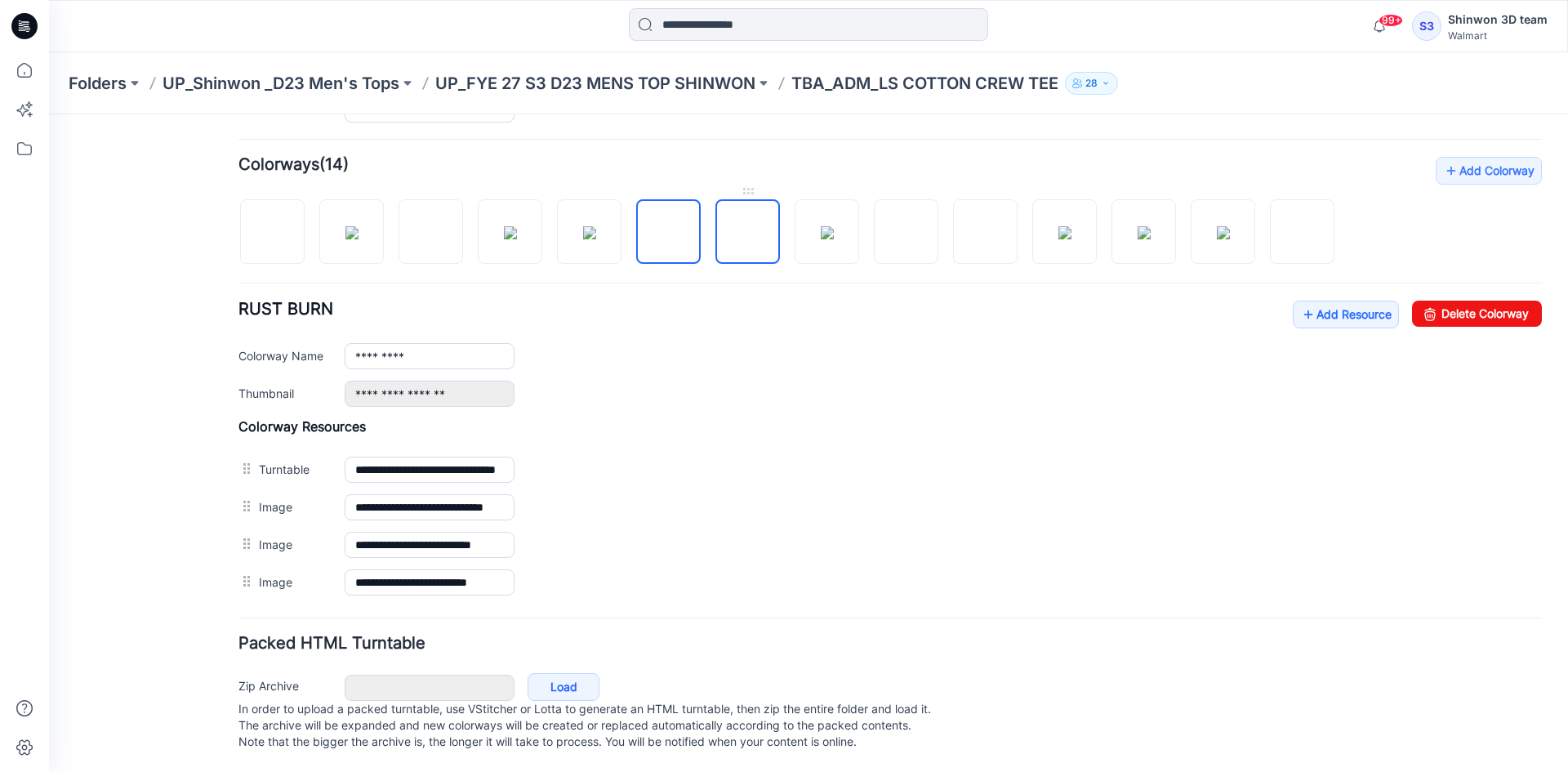
click at [749, 233] on img at bounding box center [749, 233] width 0 height 0
type input "**********"
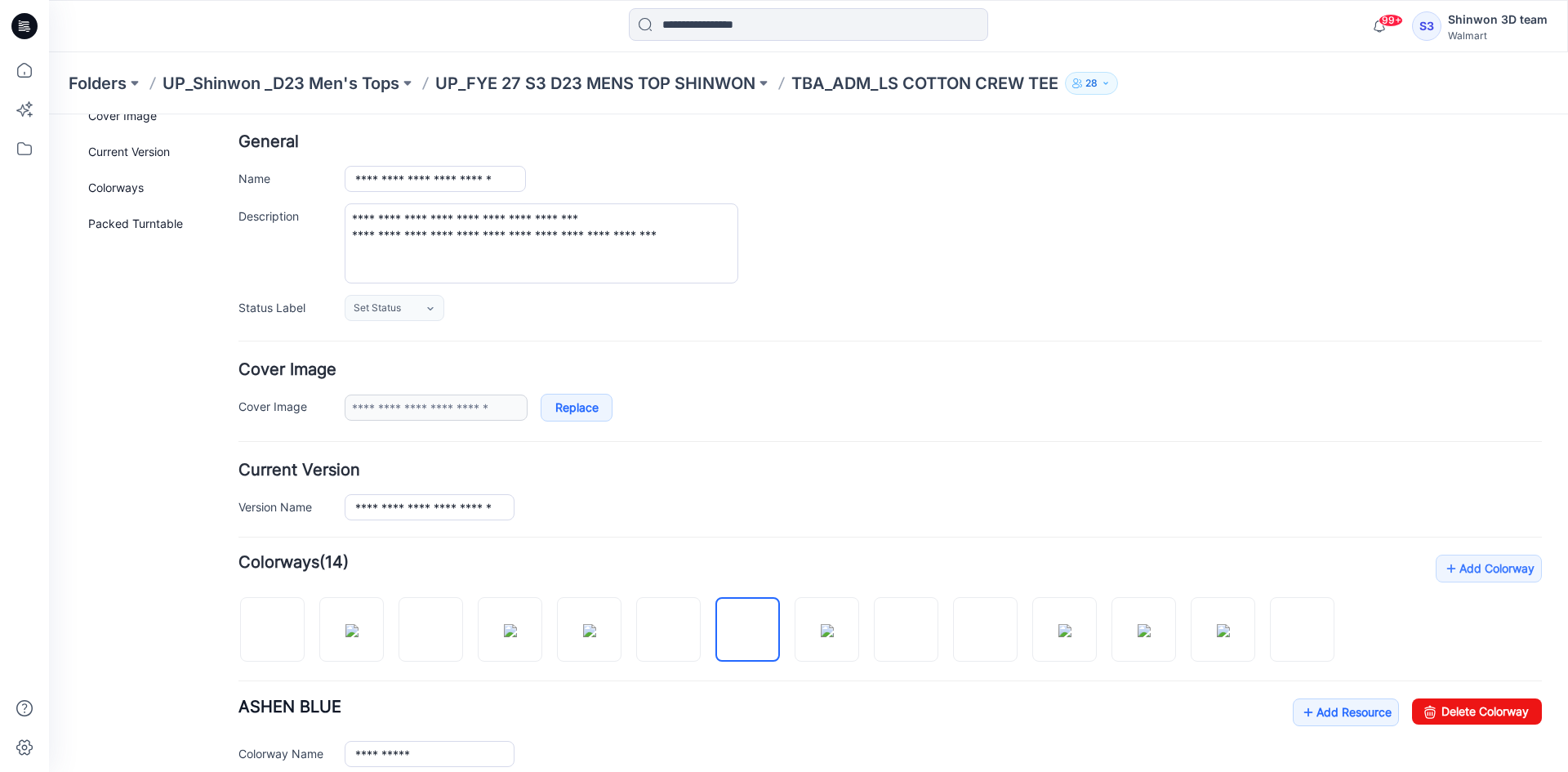
scroll to position [0, 0]
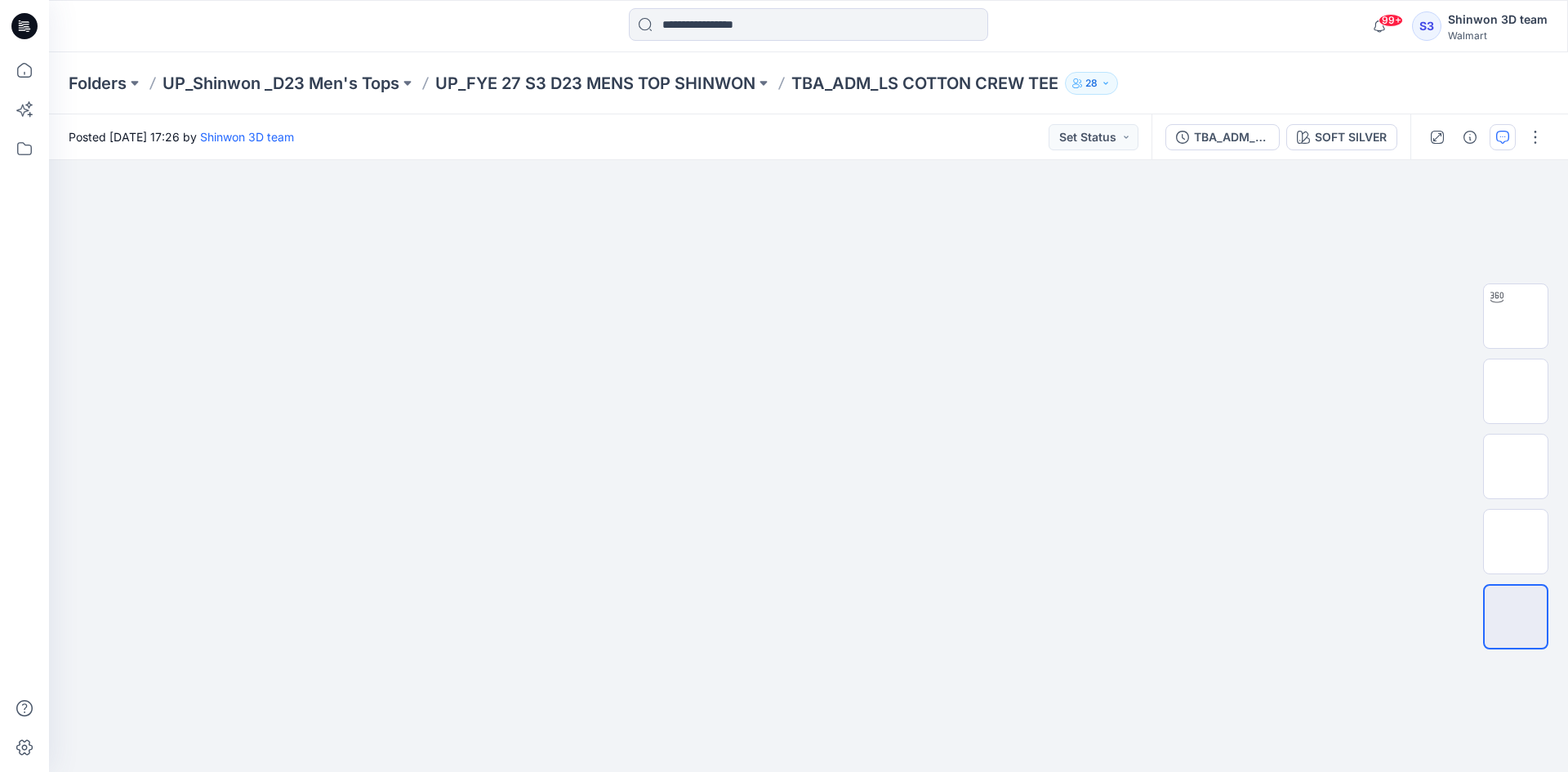
click at [1530, 131] on button "button" at bounding box center [1536, 137] width 26 height 26
click at [1462, 223] on button "Edit" at bounding box center [1467, 221] width 150 height 30
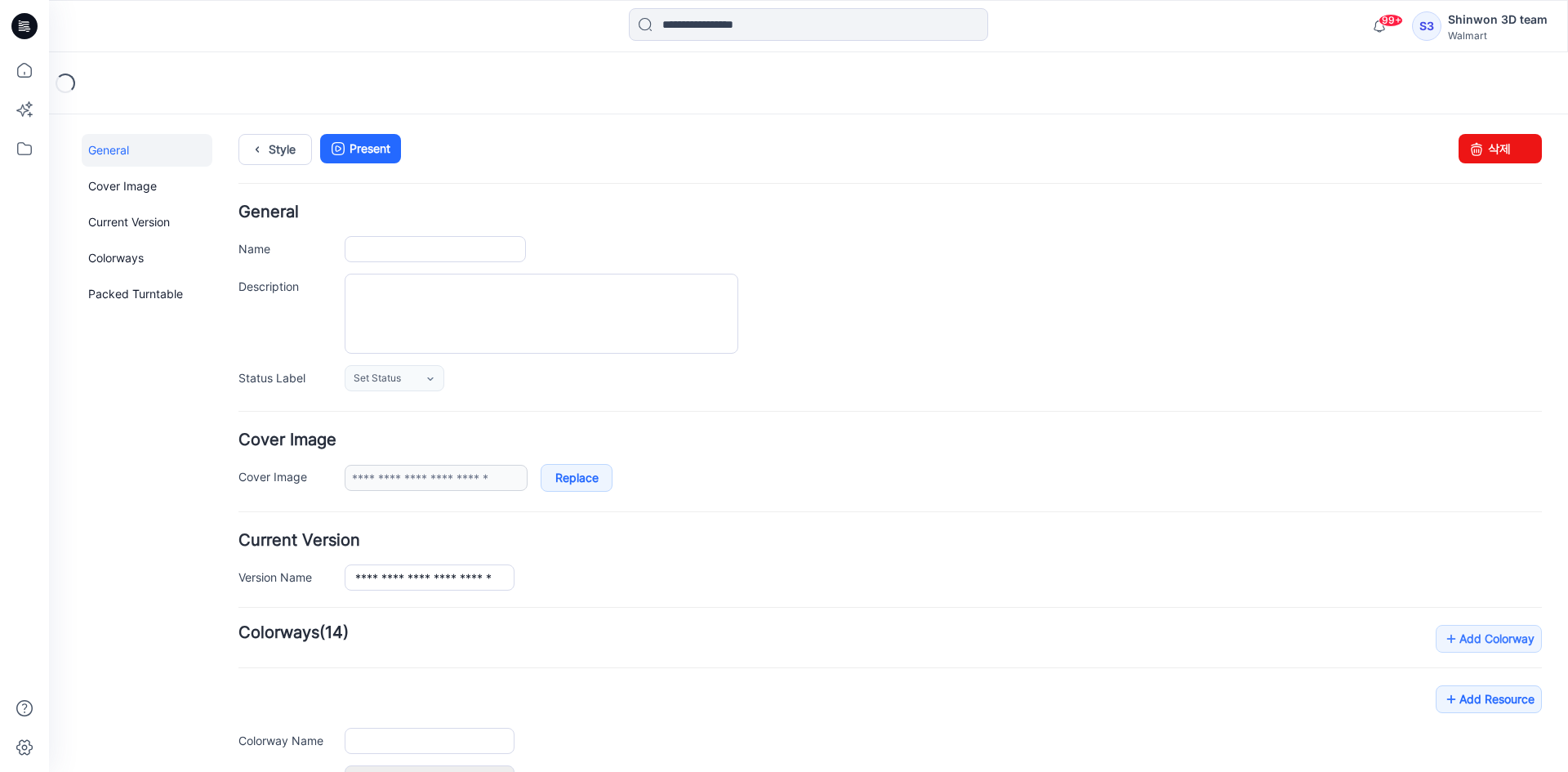
type input "**********"
type textarea "**********"
type input "**********"
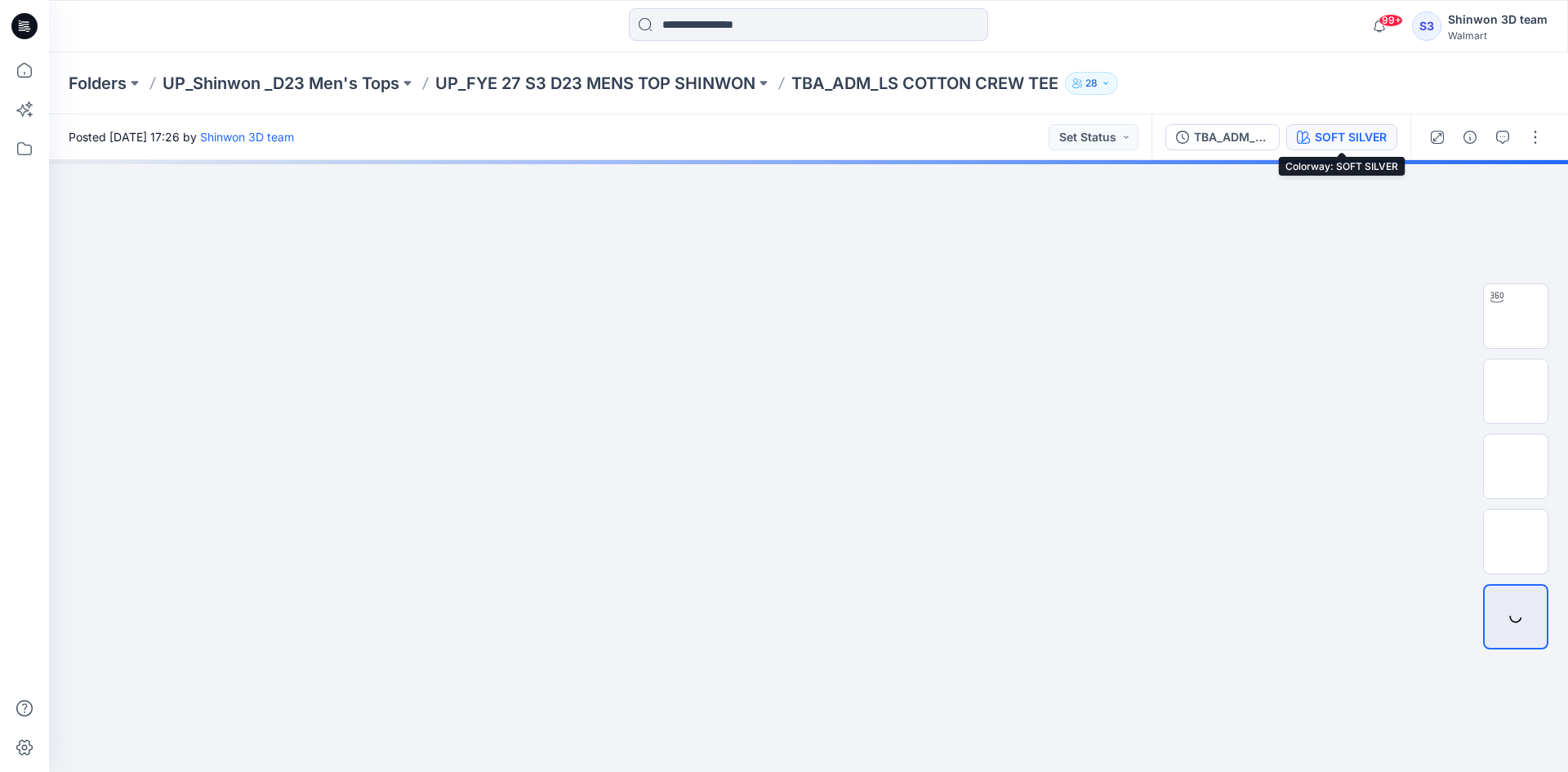
click at [1366, 142] on div "SOFT SILVER" at bounding box center [1351, 137] width 72 height 18
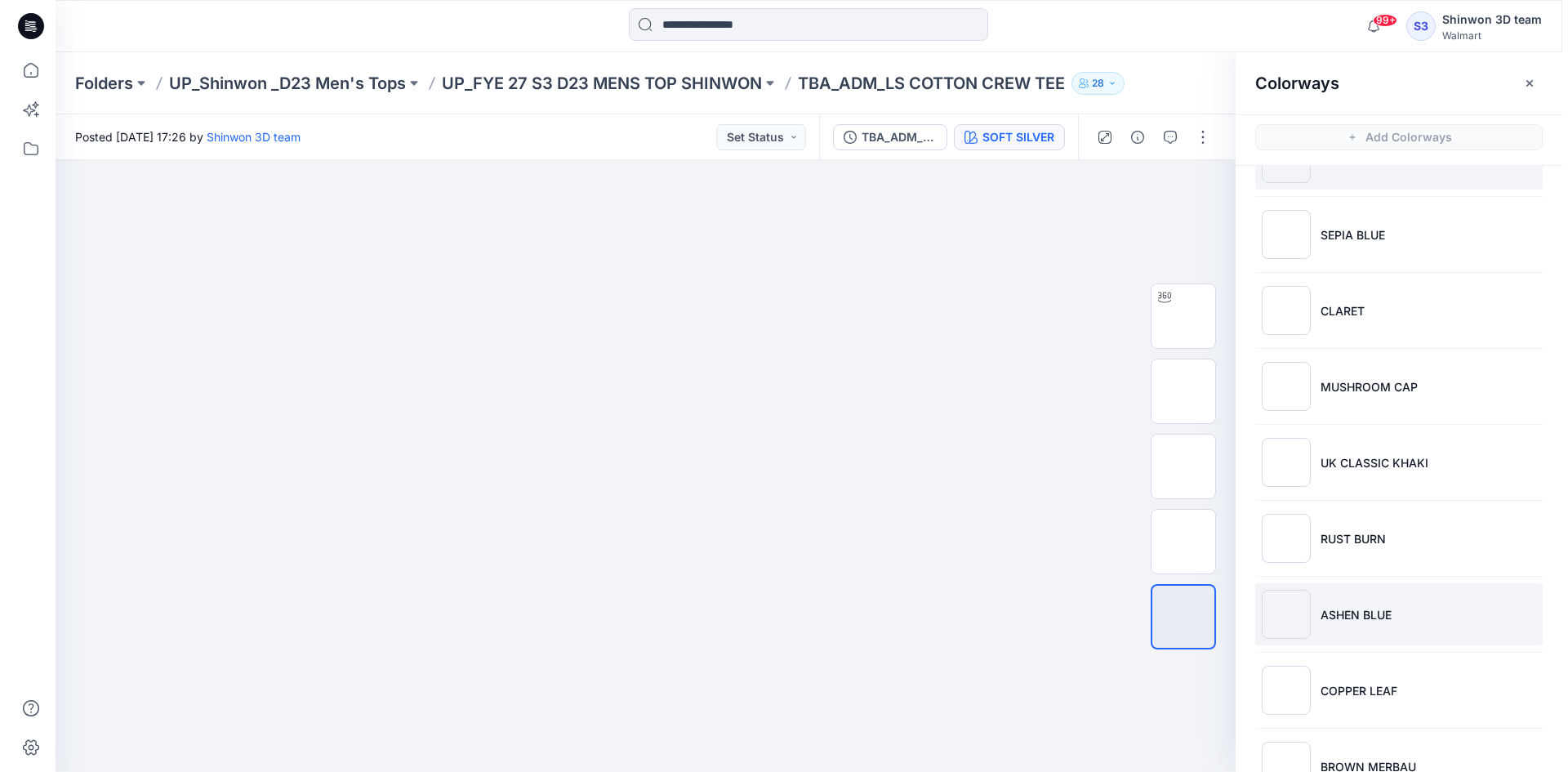
scroll to position [82, 0]
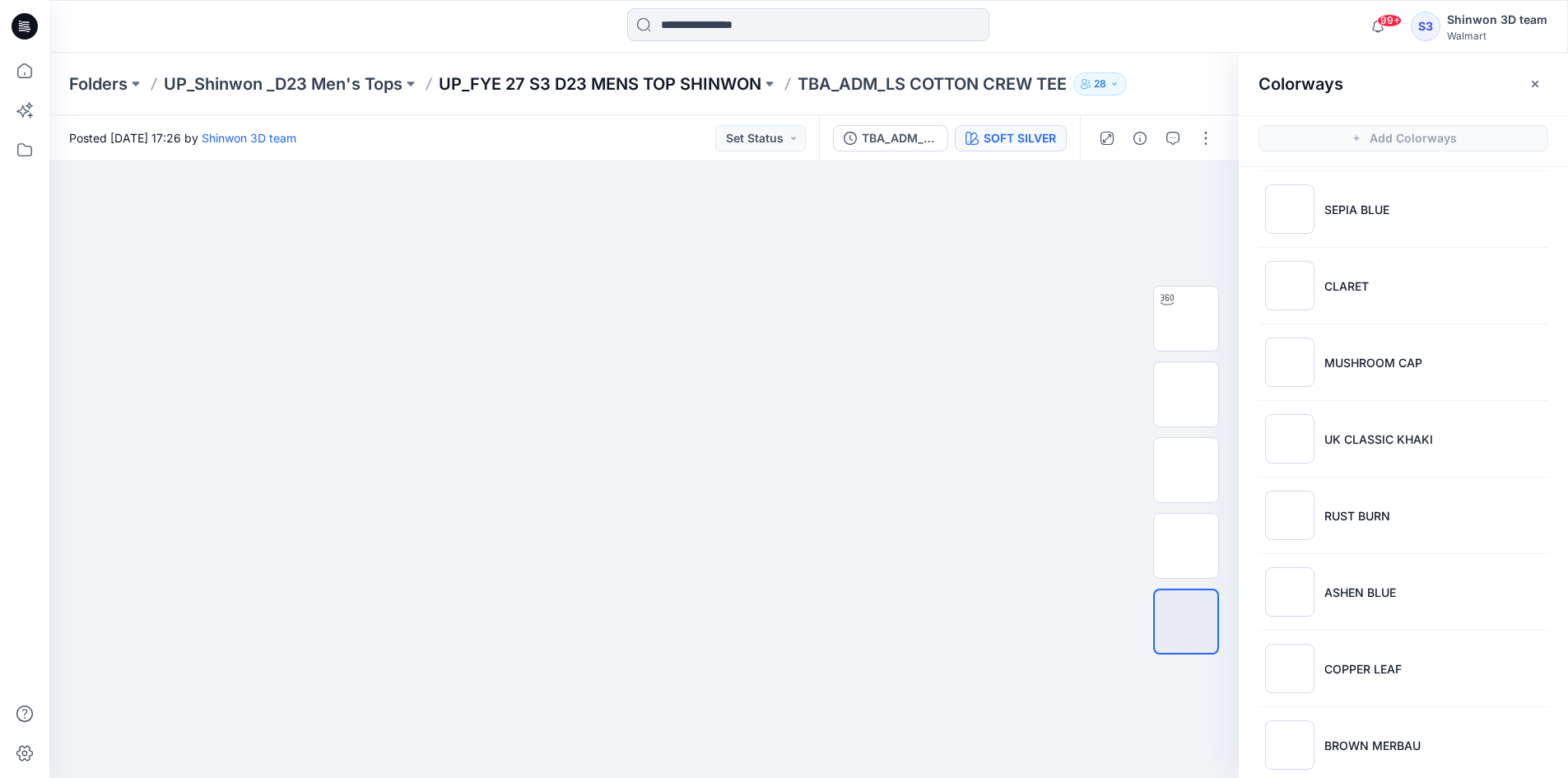
click at [652, 78] on p "UP_FYE 27 S3 D23 MENS TOP SHINWON" at bounding box center [600, 83] width 323 height 23
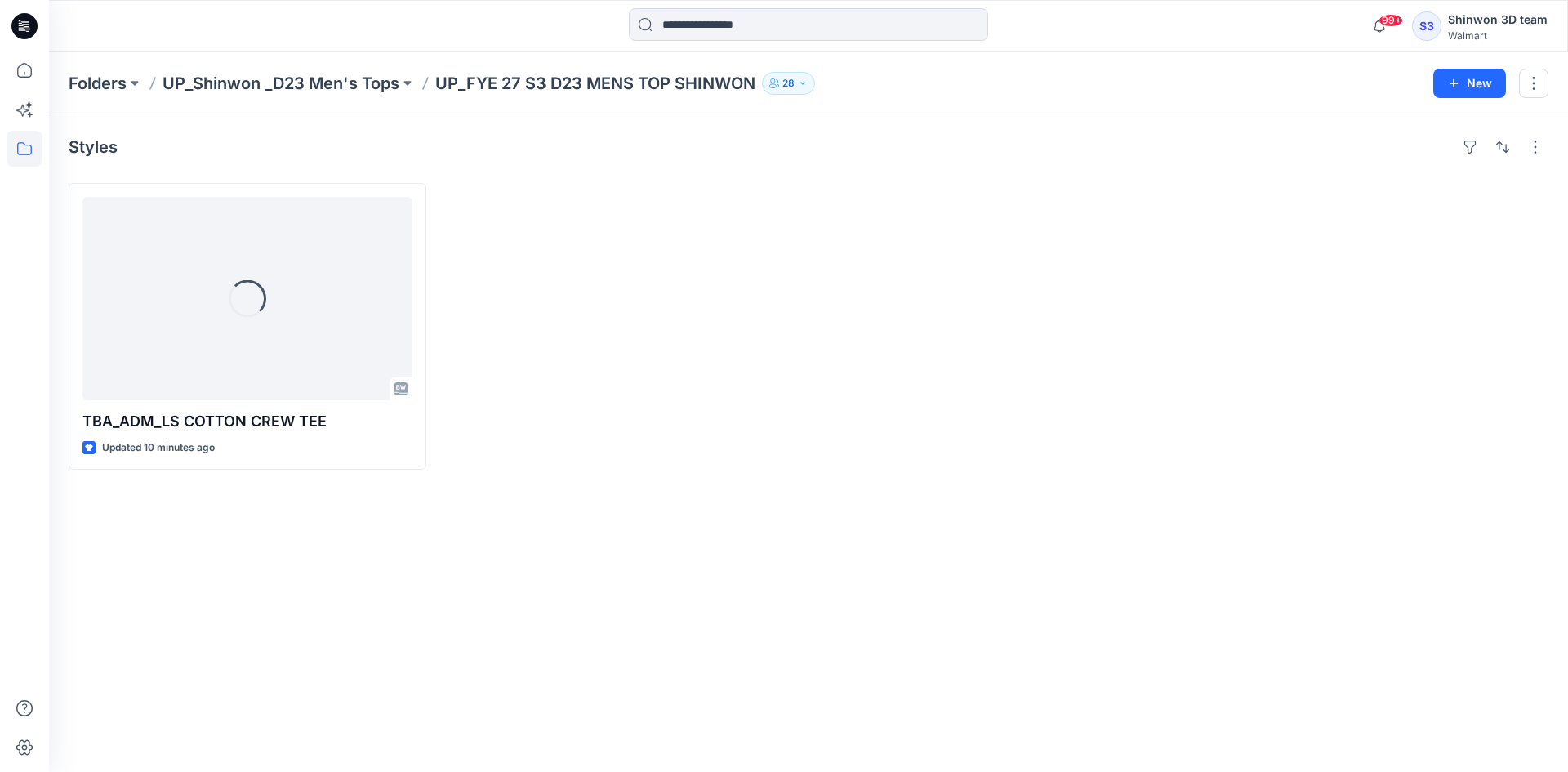
click at [1122, 451] on div at bounding box center [996, 326] width 358 height 287
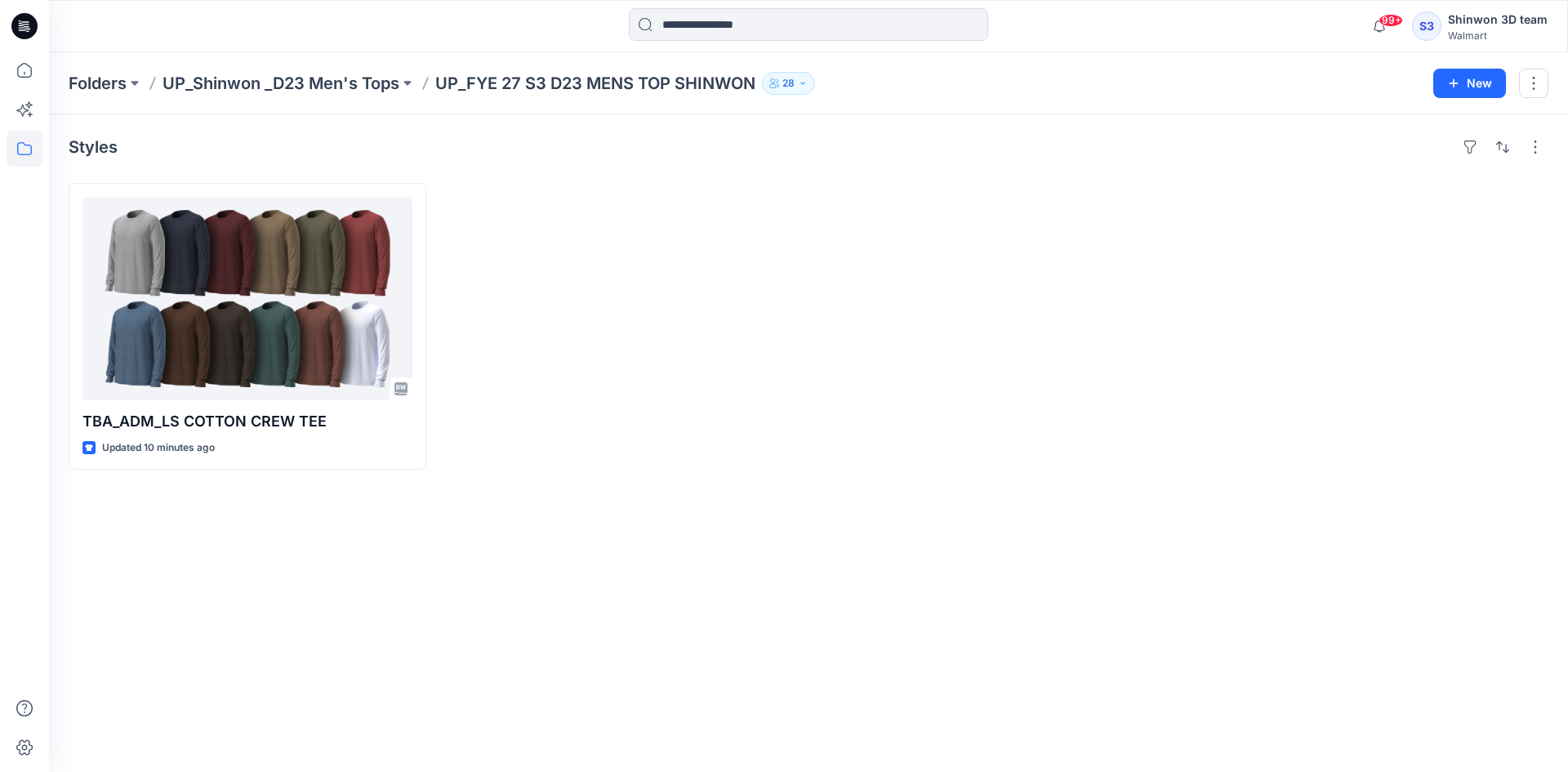
click at [514, 225] on div at bounding box center [622, 326] width 358 height 287
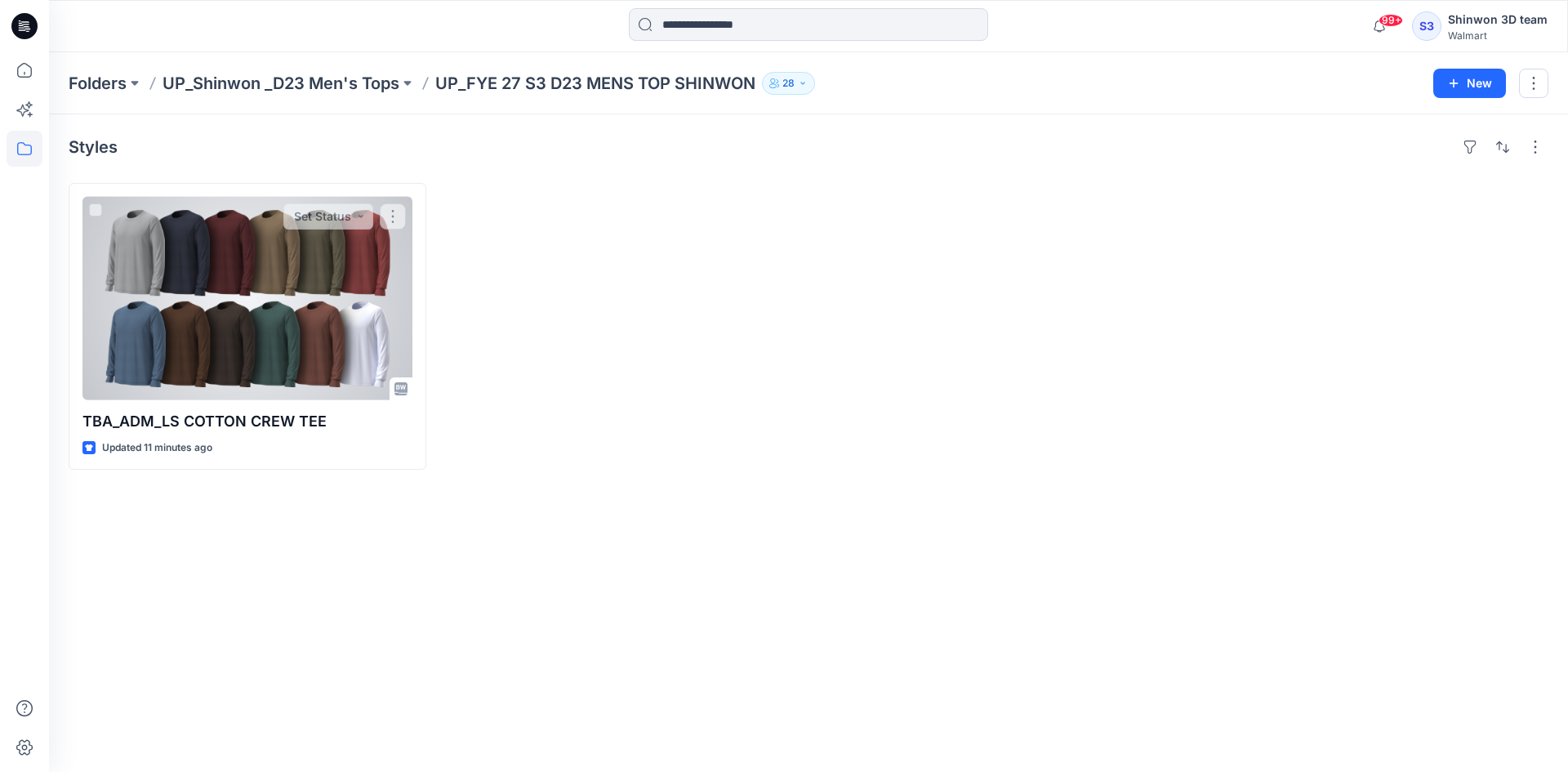
click at [407, 271] on div at bounding box center [247, 298] width 330 height 204
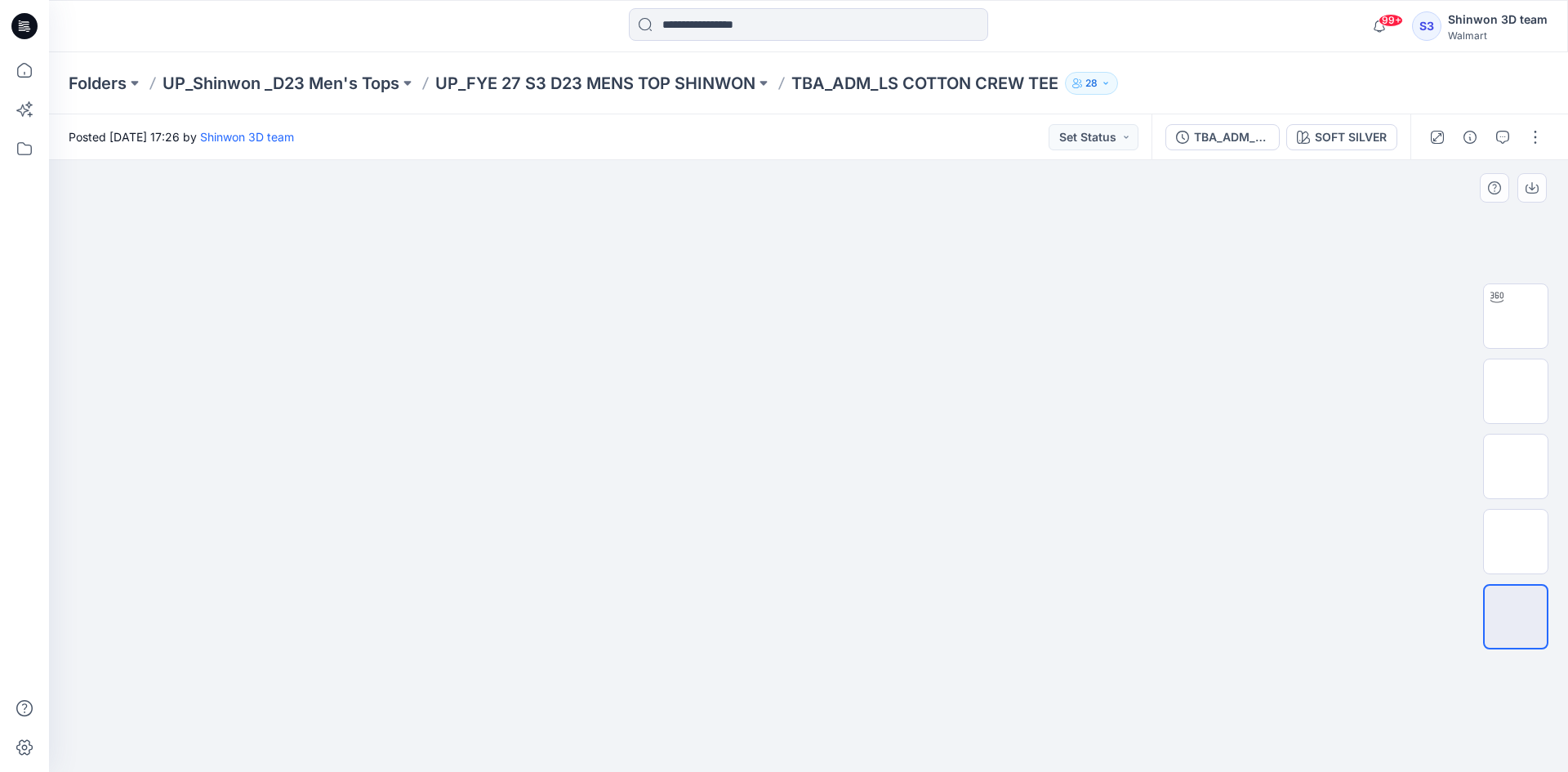
click at [1230, 559] on div at bounding box center [809, 466] width 1519 height 612
click at [1358, 592] on div at bounding box center [809, 466] width 1519 height 612
